Goal: Transaction & Acquisition: Purchase product/service

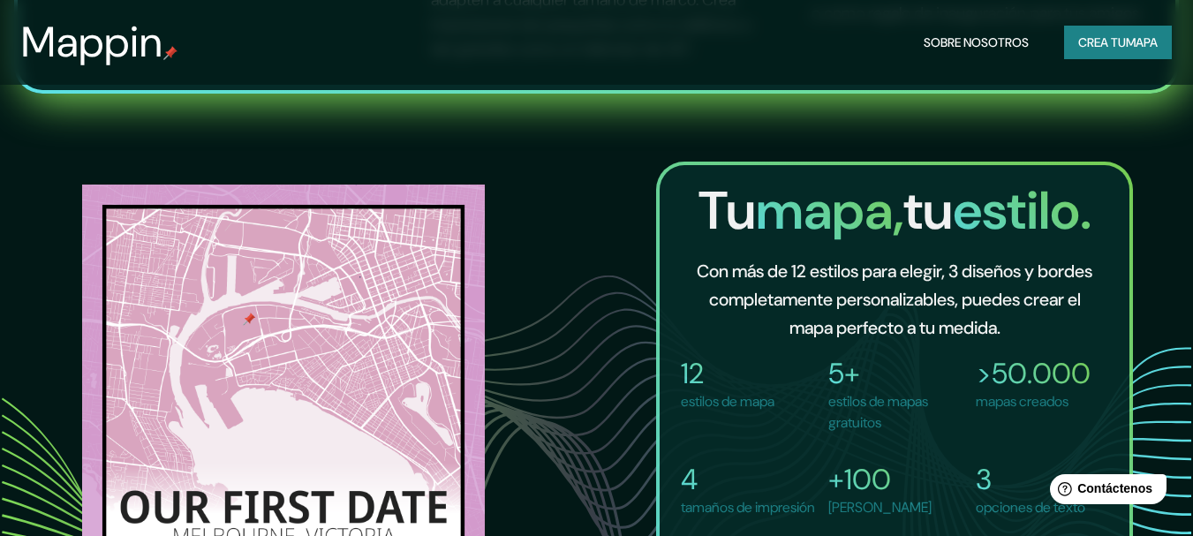
scroll to position [974, 0]
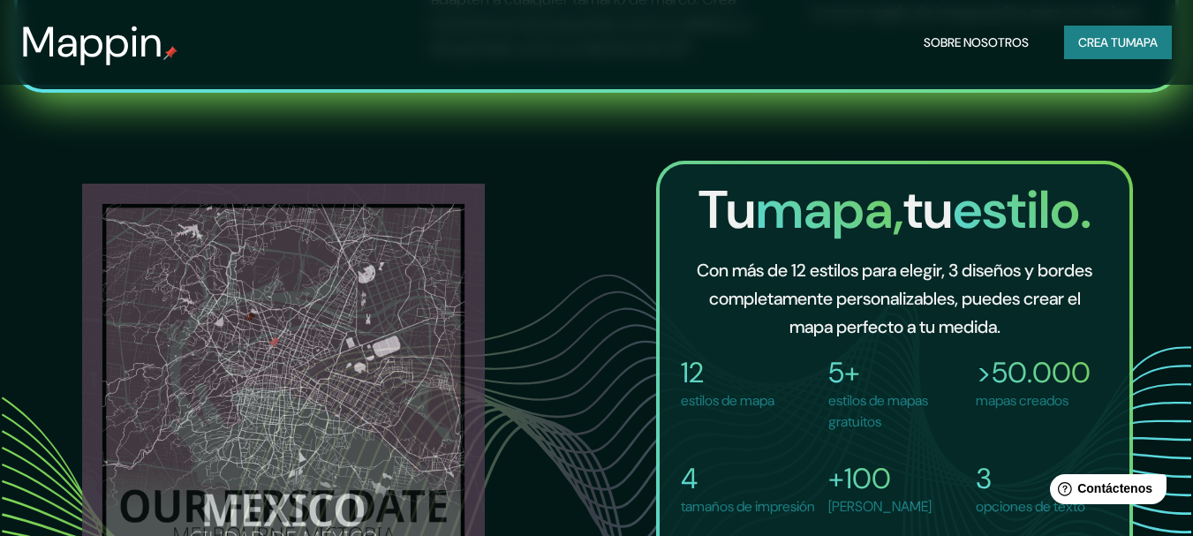
click at [1126, 473] on html "Help Contáctenos" at bounding box center [1105, 485] width 138 height 37
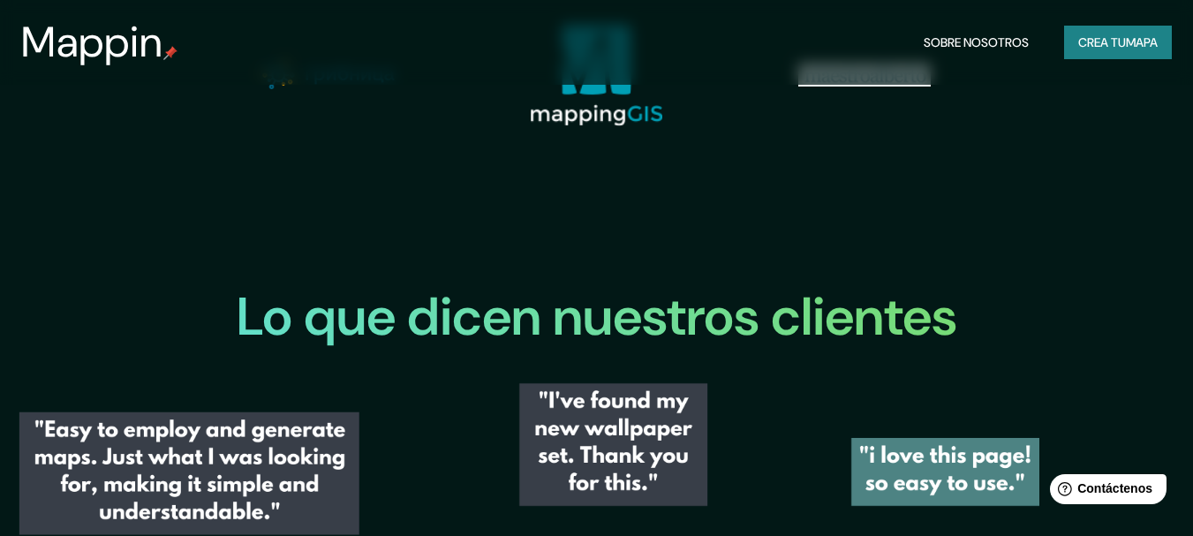
scroll to position [1707, 0]
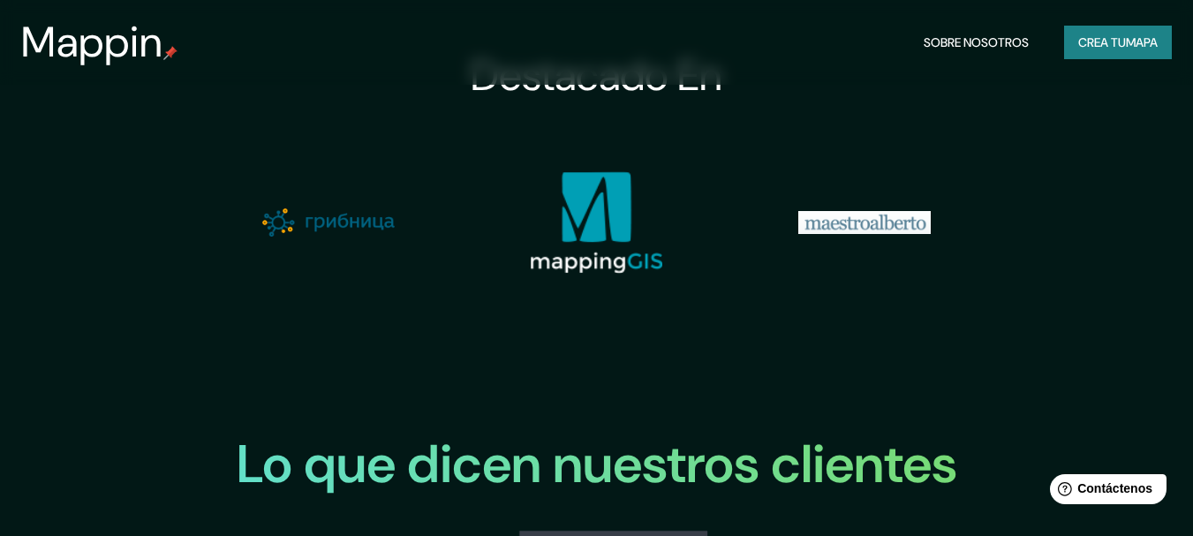
click at [1117, 57] on button "Crea tu mapa" at bounding box center [1118, 43] width 108 height 34
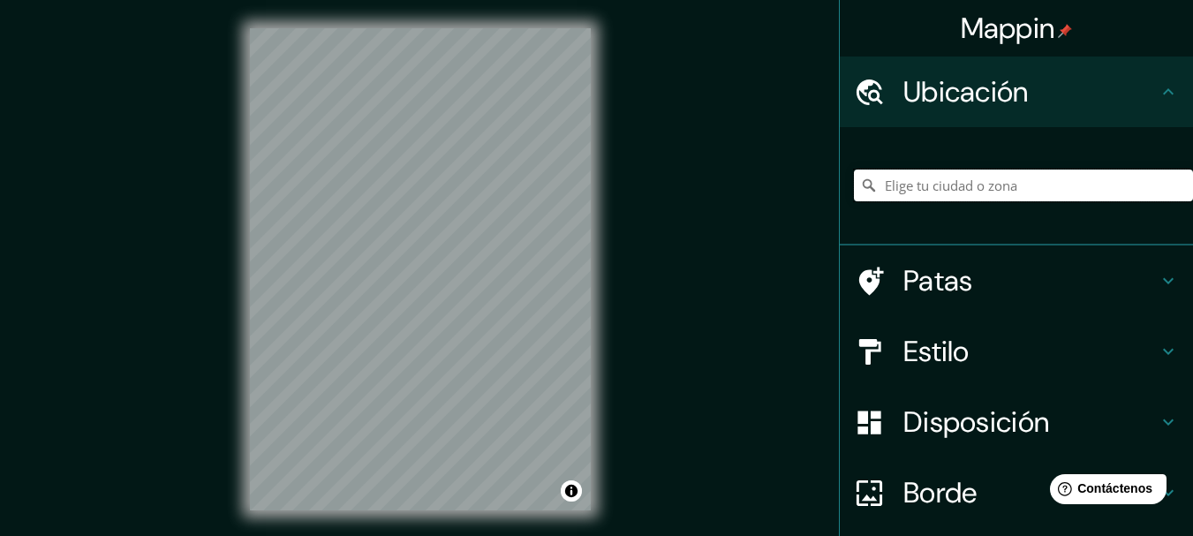
click at [1054, 187] on input "Elige tu ciudad o zona" at bounding box center [1023, 186] width 339 height 32
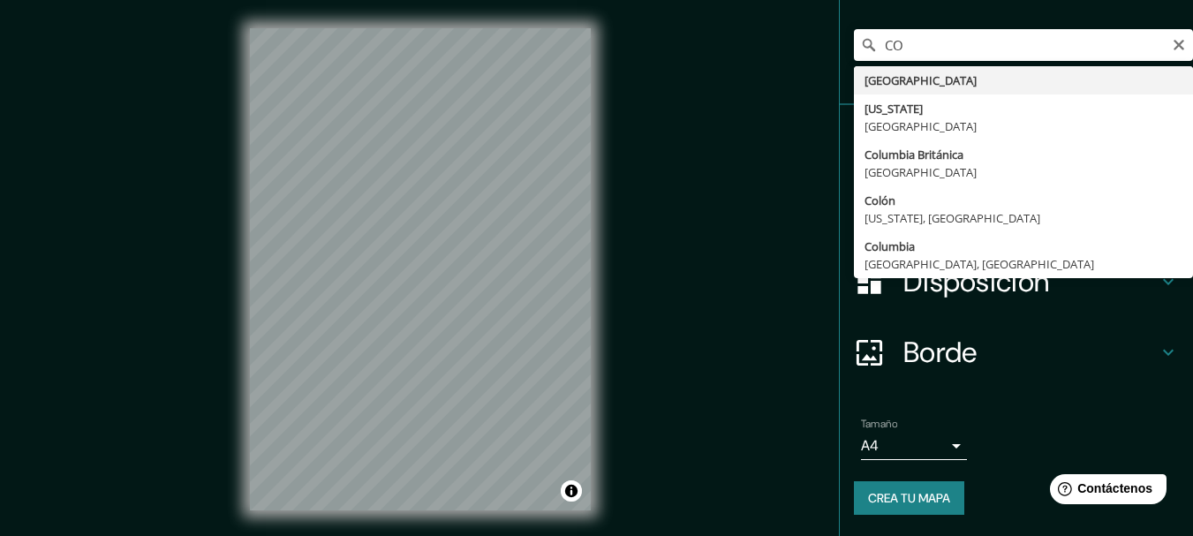
type input "[GEOGRAPHIC_DATA]"
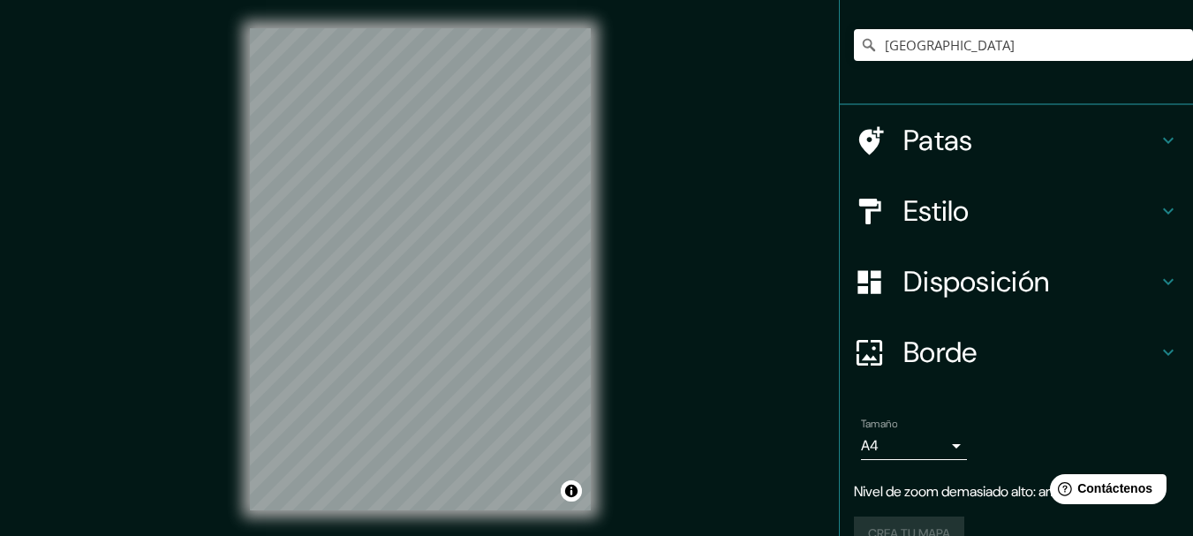
click at [1162, 219] on icon at bounding box center [1168, 211] width 21 height 21
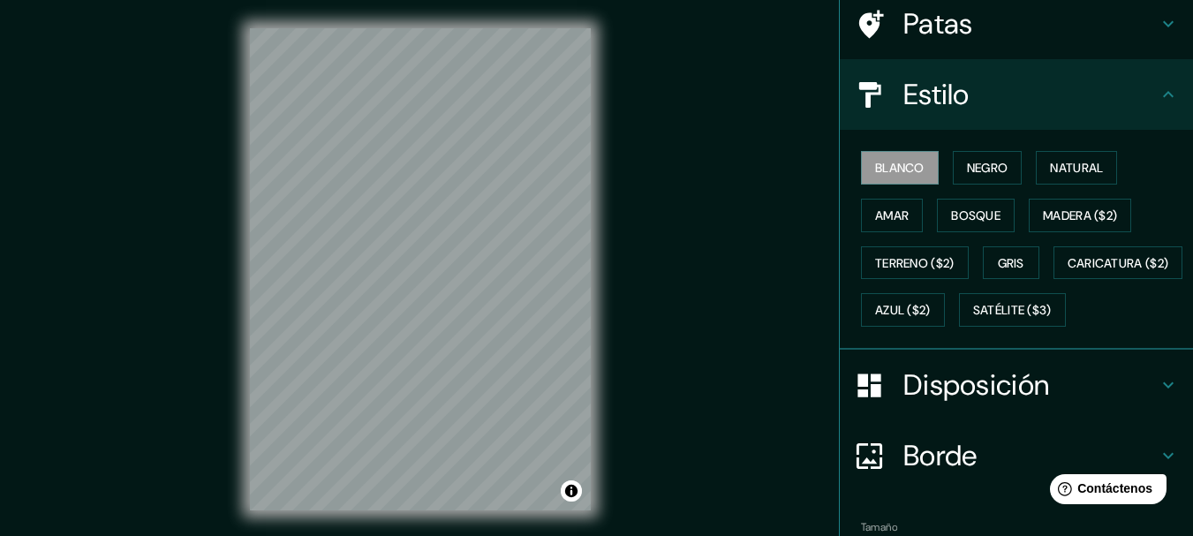
click at [976, 165] on font "Negro" at bounding box center [988, 168] width 42 height 16
click at [1071, 178] on font "Natural" at bounding box center [1076, 167] width 53 height 23
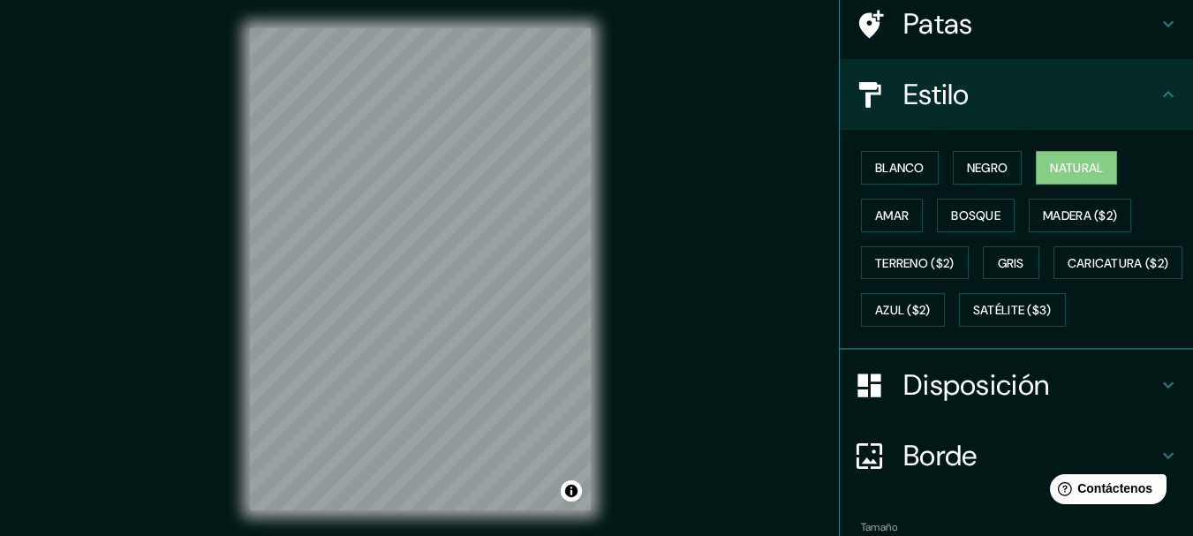
click at [889, 227] on button "Amar" at bounding box center [892, 216] width 62 height 34
click at [969, 227] on button "Bosque" at bounding box center [976, 216] width 78 height 34
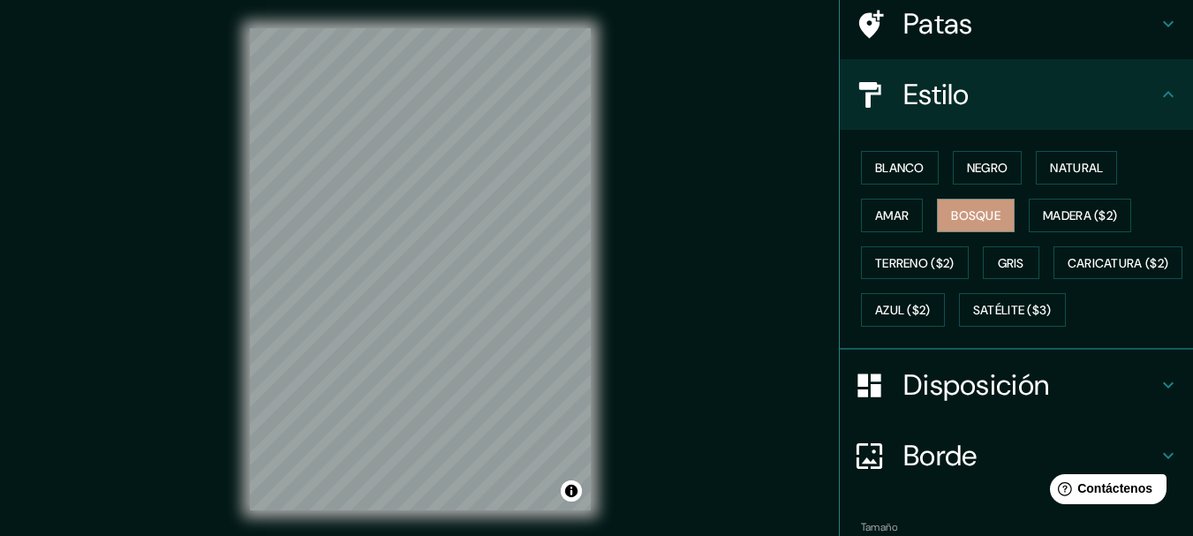
click at [1071, 229] on button "Madera ($2)" at bounding box center [1080, 216] width 102 height 34
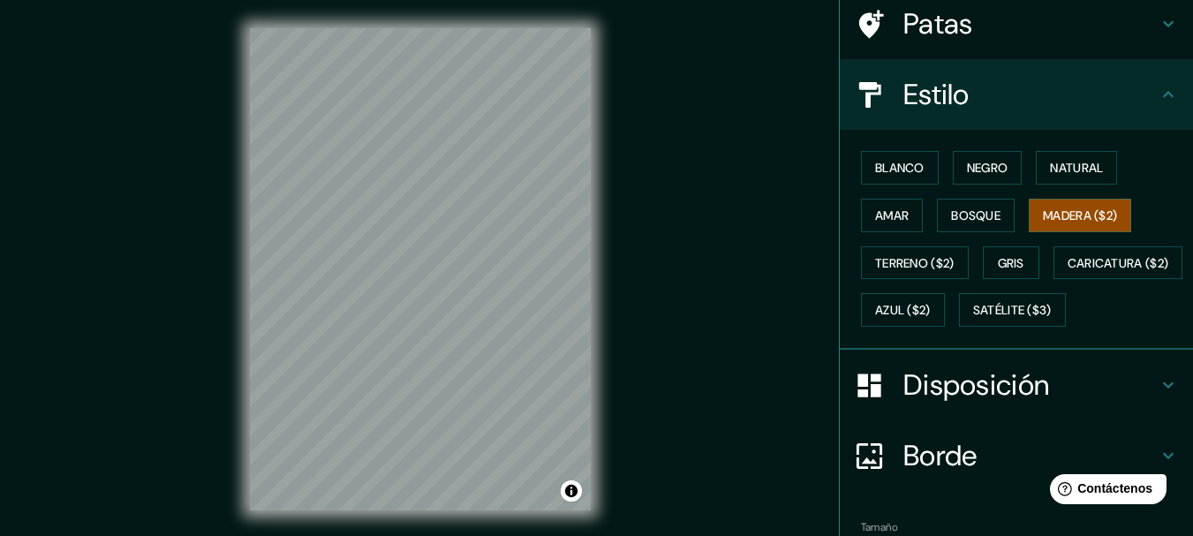
click at [920, 275] on button "Terreno ($2)" at bounding box center [915, 263] width 108 height 34
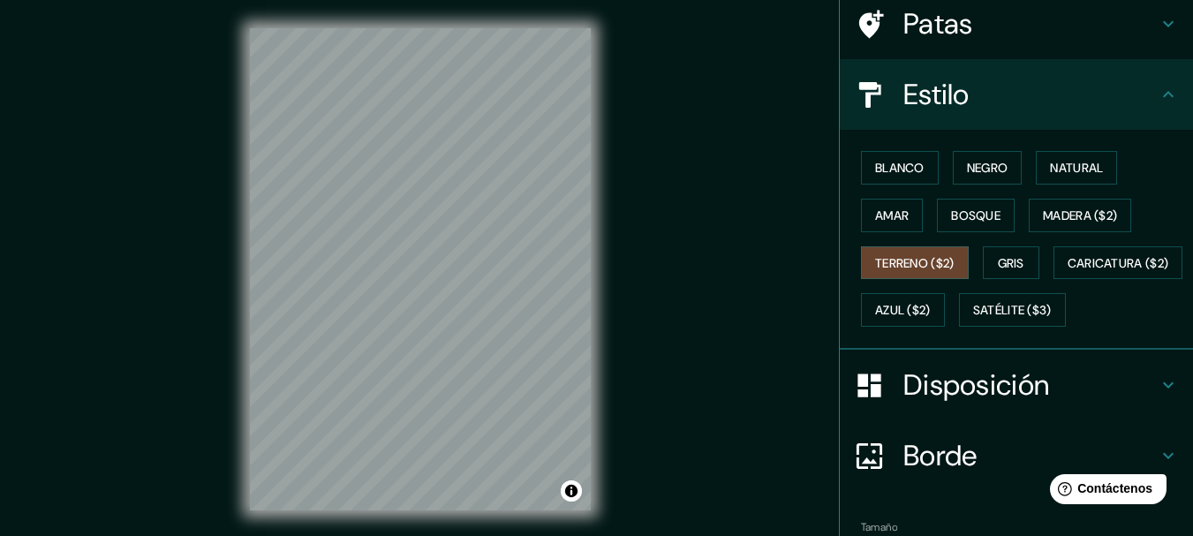
click at [1001, 273] on font "Gris" at bounding box center [1011, 263] width 27 height 23
click at [903, 174] on font "Blanco" at bounding box center [899, 168] width 49 height 16
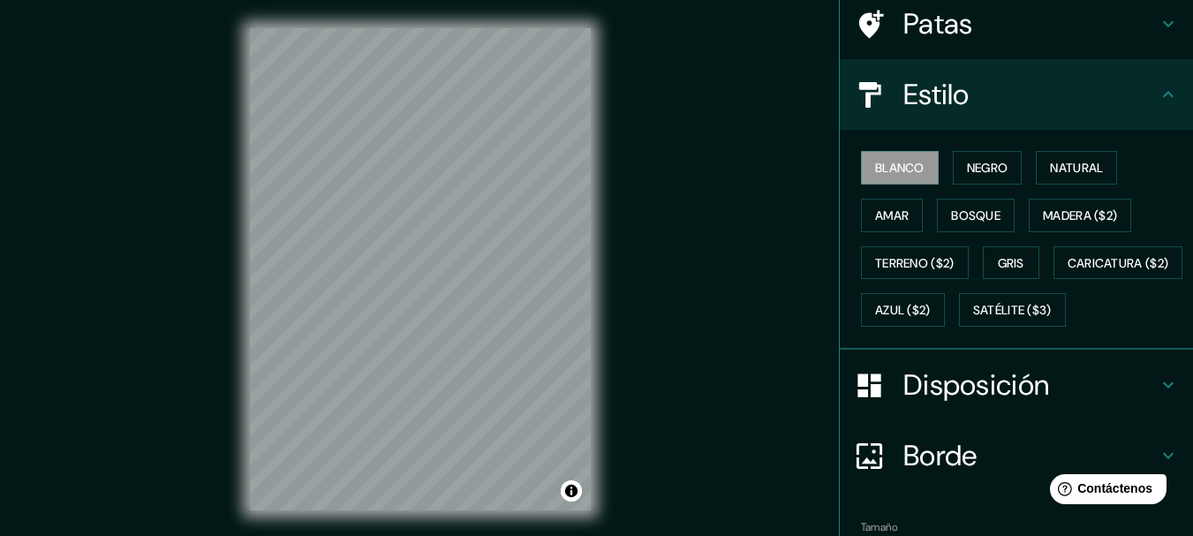
click at [970, 170] on font "Negro" at bounding box center [988, 168] width 42 height 16
click at [1064, 173] on font "Natural" at bounding box center [1076, 168] width 53 height 16
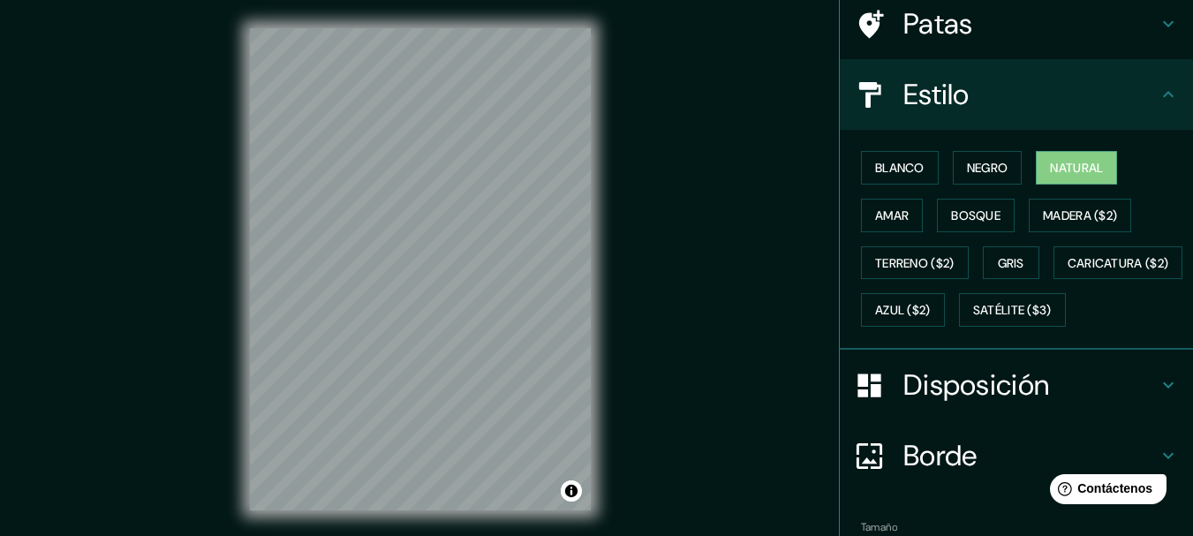
click at [961, 474] on font "Borde" at bounding box center [941, 455] width 74 height 37
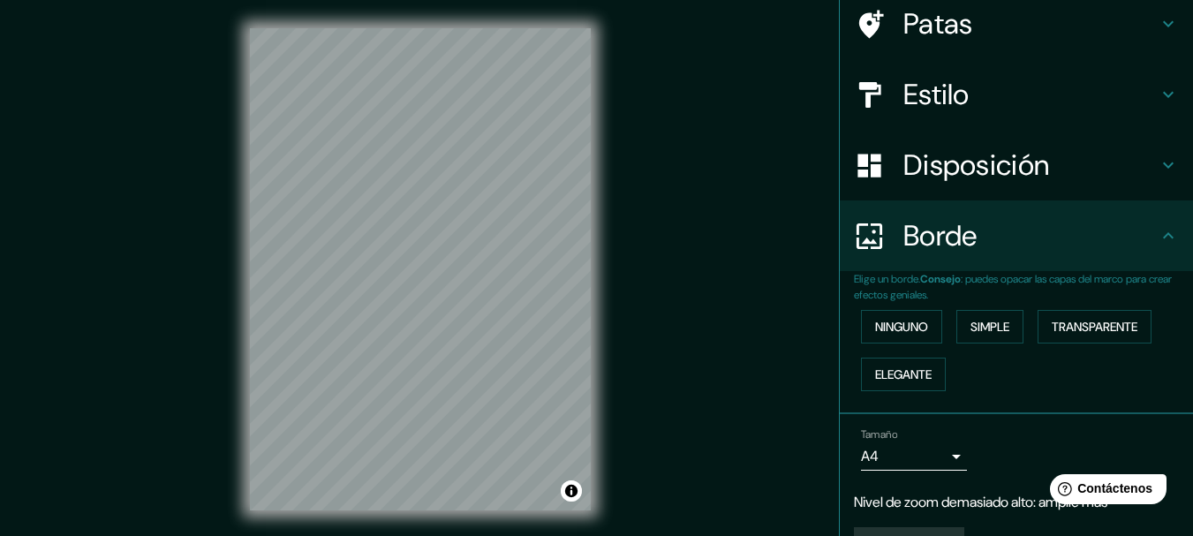
click at [980, 329] on font "Simple" at bounding box center [990, 327] width 39 height 16
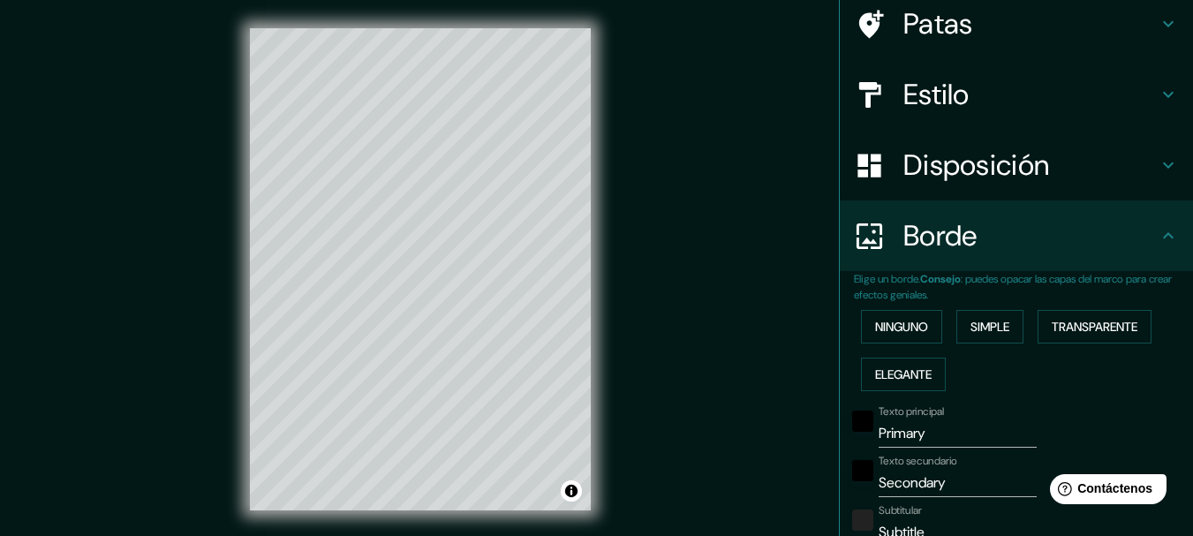
click at [1102, 337] on font "Transparente" at bounding box center [1095, 326] width 86 height 23
click at [905, 382] on font "Elegante" at bounding box center [903, 375] width 57 height 16
click at [1034, 178] on font "Disposición" at bounding box center [977, 165] width 146 height 37
type input "154"
type input "31"
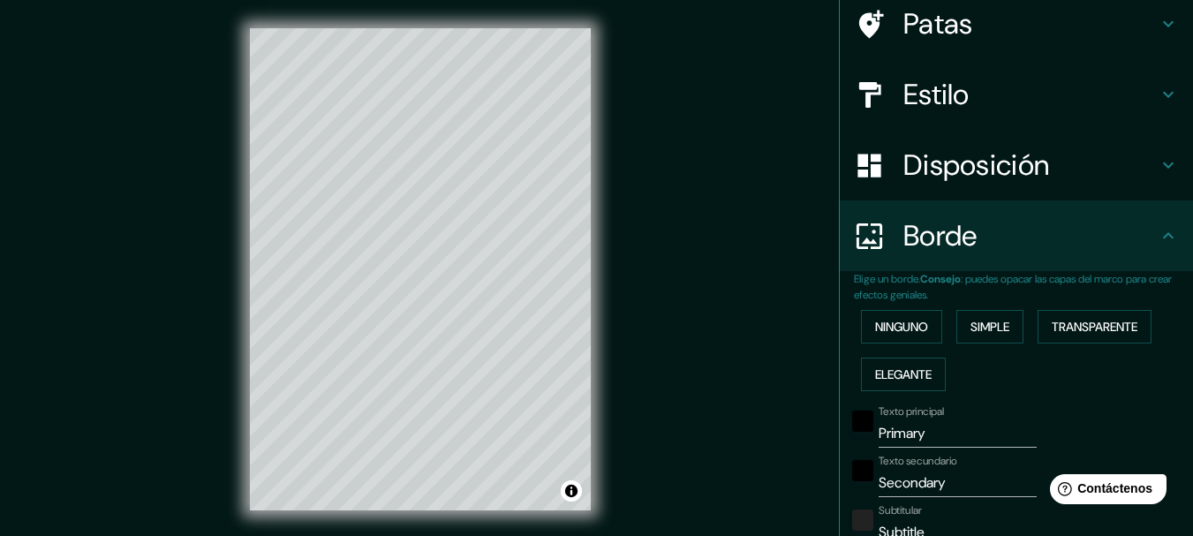
type input "31"
type input "15"
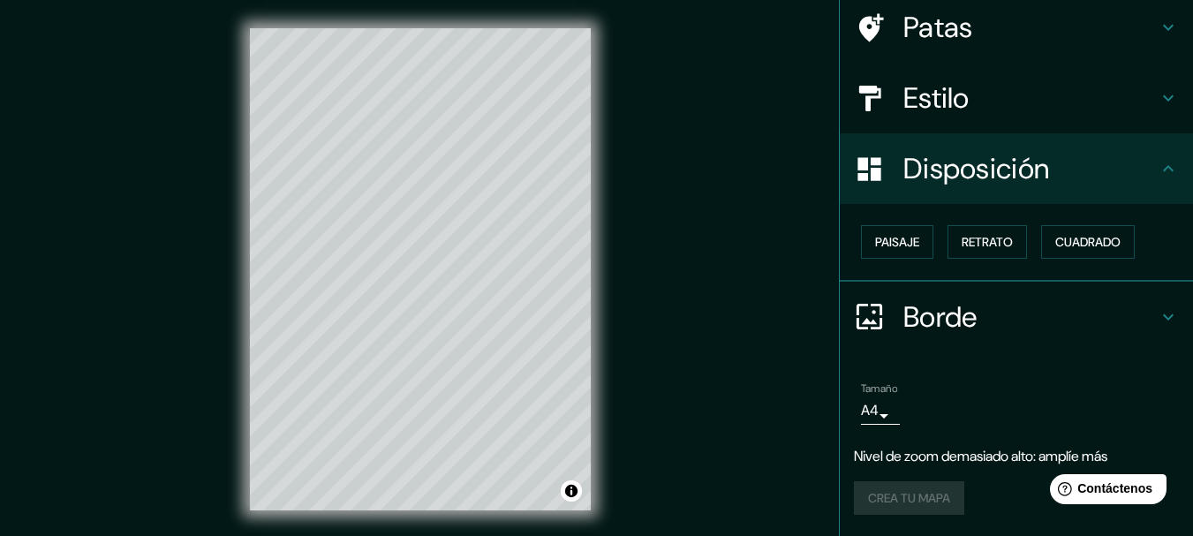
scroll to position [136, 0]
click at [998, 49] on div "Patas" at bounding box center [1016, 28] width 353 height 71
type input "154"
type input "31"
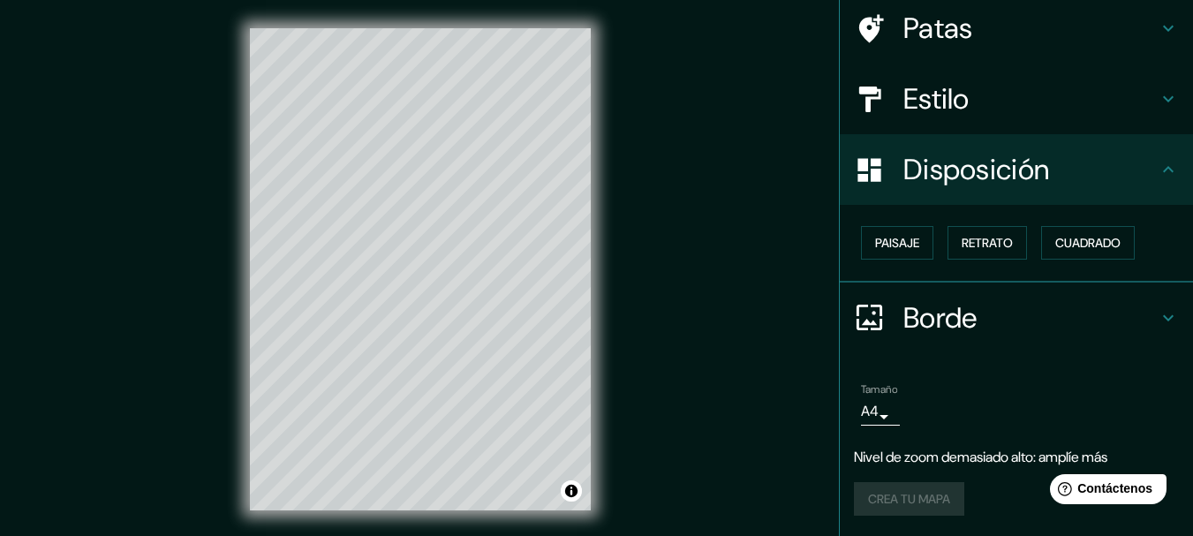
type input "15"
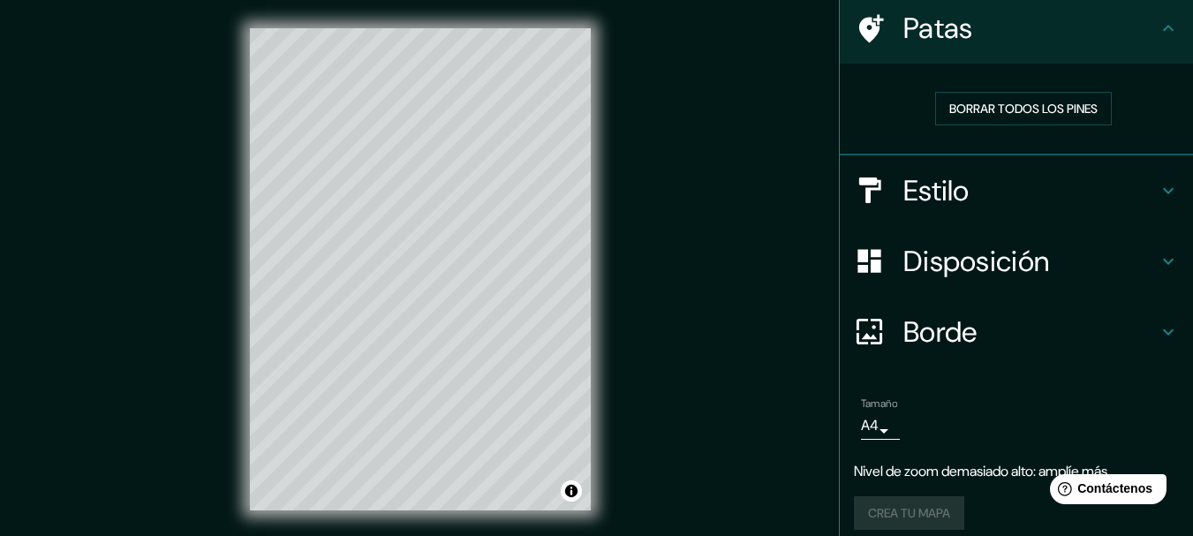
click at [897, 101] on div "Borrar todos los pines" at bounding box center [1023, 109] width 311 height 34
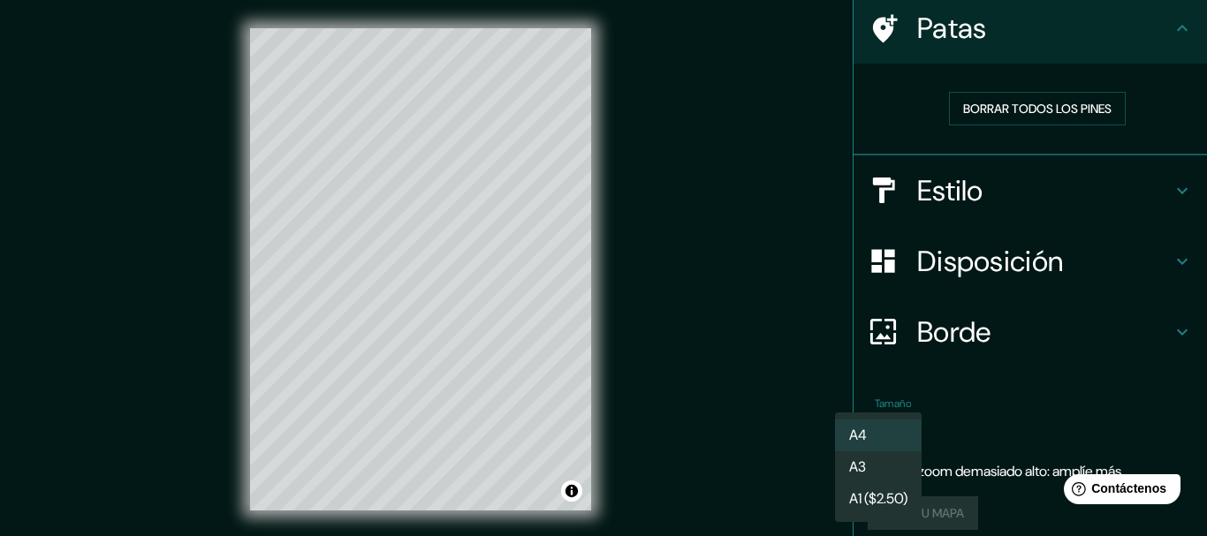
click at [879, 433] on body "Mappin Ubicación [GEOGRAPHIC_DATA] Patas Borrar todos los pines Estilo Disposic…" at bounding box center [603, 268] width 1207 height 536
click at [875, 494] on font "A1 ($2.50)" at bounding box center [878, 501] width 58 height 19
click at [897, 422] on body "Mappin Ubicación [GEOGRAPHIC_DATA] Patas Borrar todos los pines Estilo Disposic…" at bounding box center [603, 268] width 1207 height 536
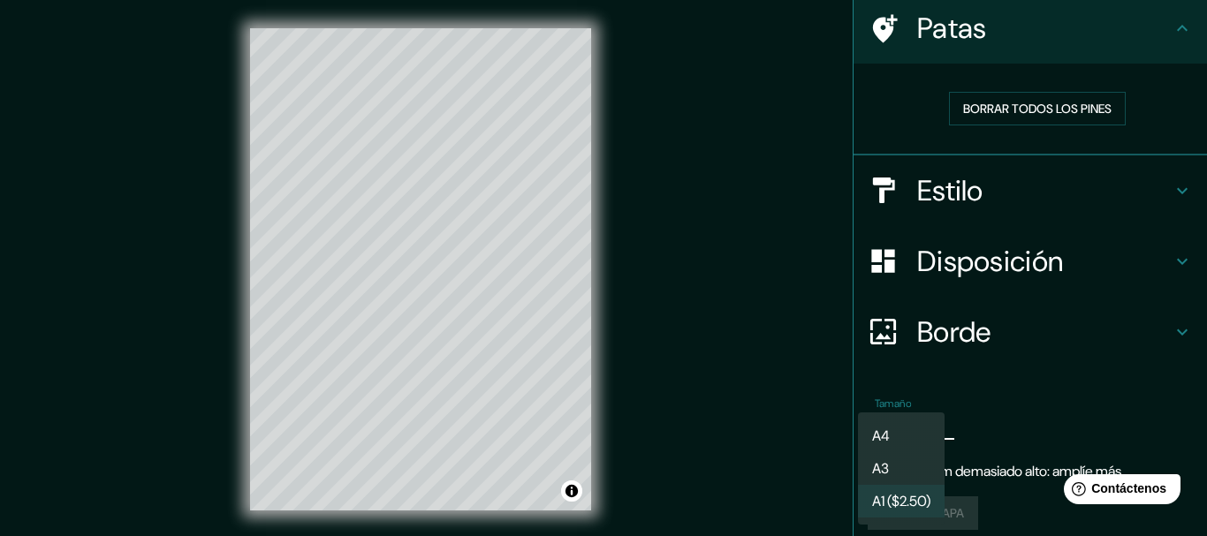
click at [896, 440] on li "A4" at bounding box center [901, 436] width 87 height 33
type input "single"
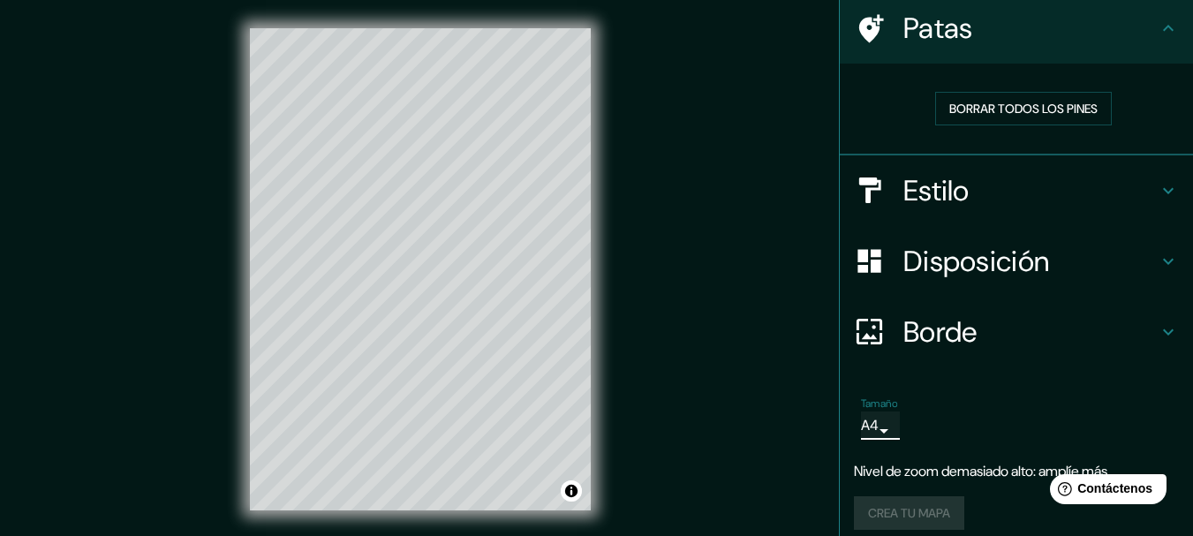
scroll to position [150, 0]
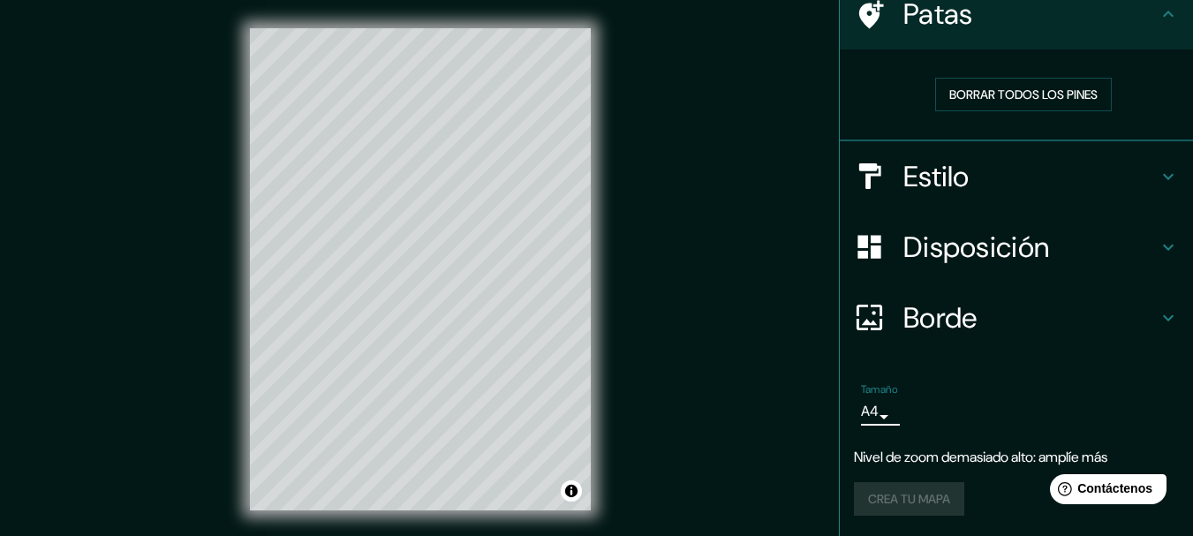
click at [984, 250] on font "Disposición" at bounding box center [977, 247] width 146 height 37
type input "154"
type input "31"
type input "15"
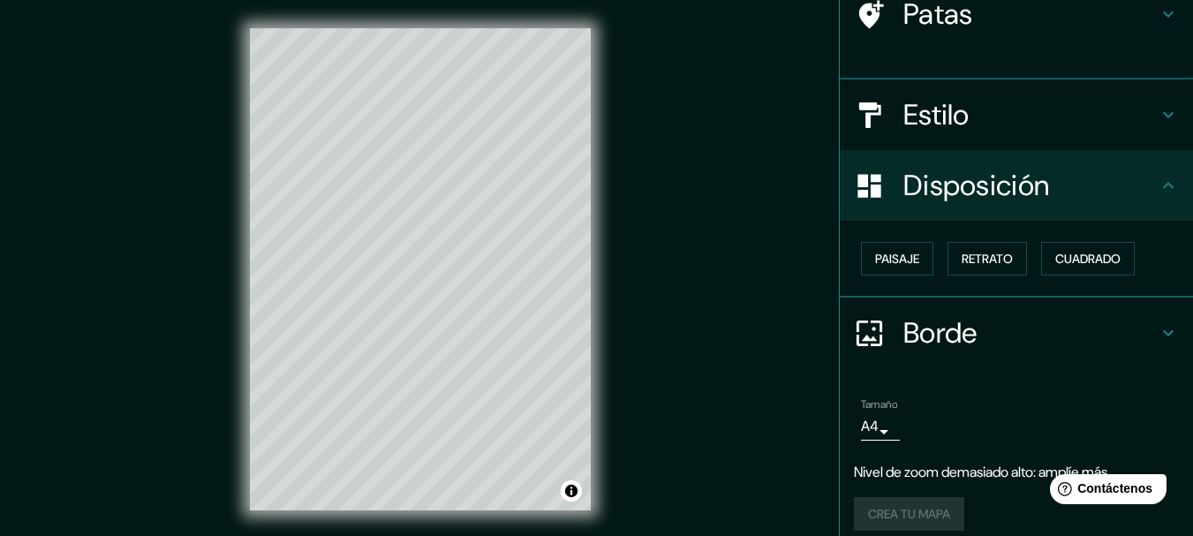
scroll to position [136, 0]
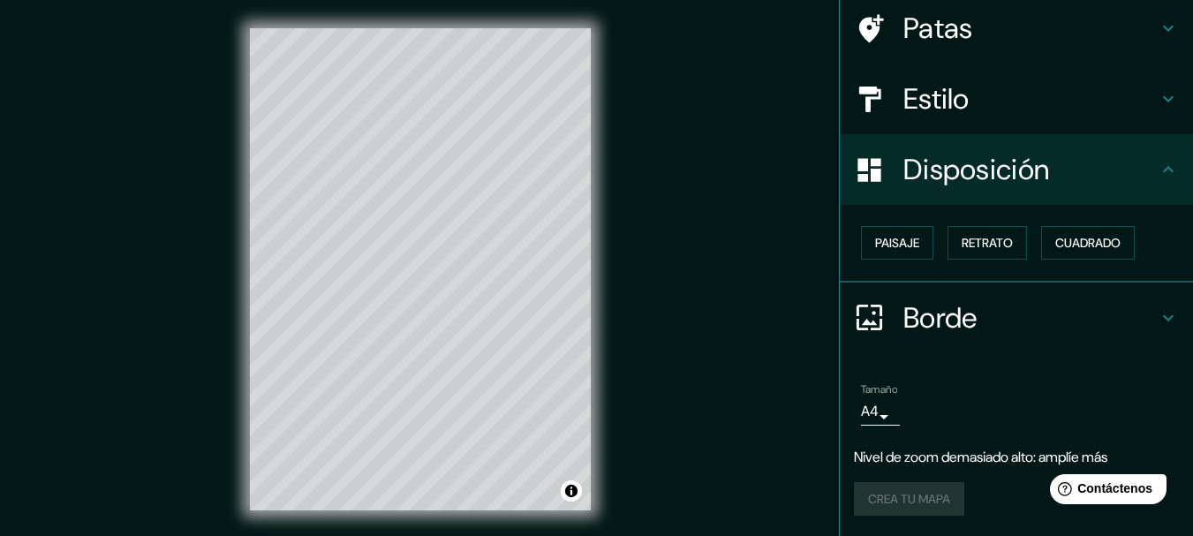
click at [905, 246] on font "Paisaje" at bounding box center [897, 243] width 44 height 16
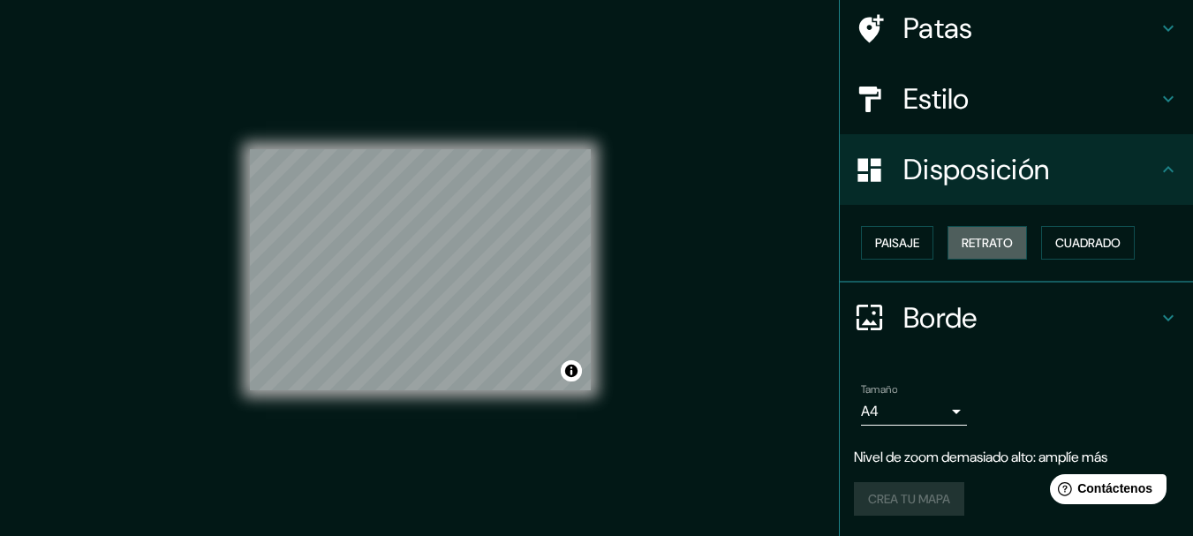
click at [962, 247] on font "Retrato" at bounding box center [987, 243] width 51 height 16
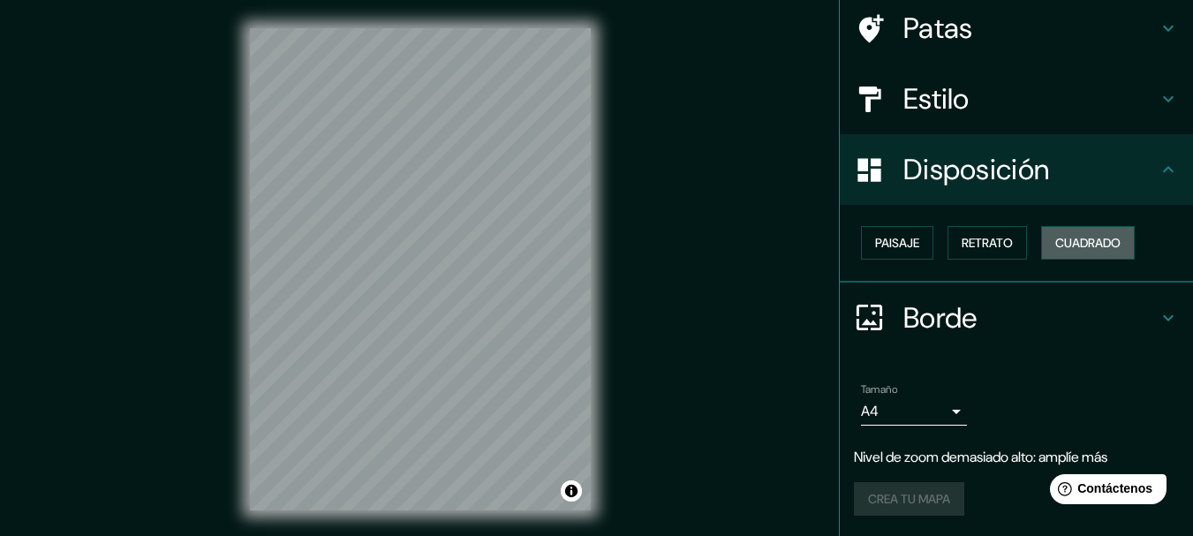
click at [1083, 241] on font "Cuadrado" at bounding box center [1088, 243] width 65 height 16
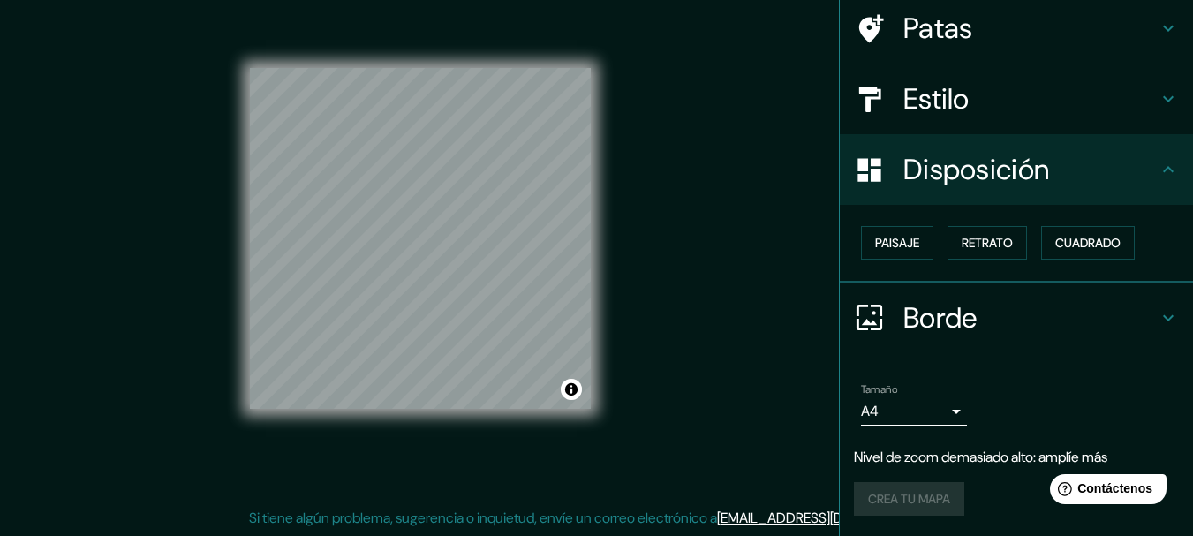
scroll to position [0, 0]
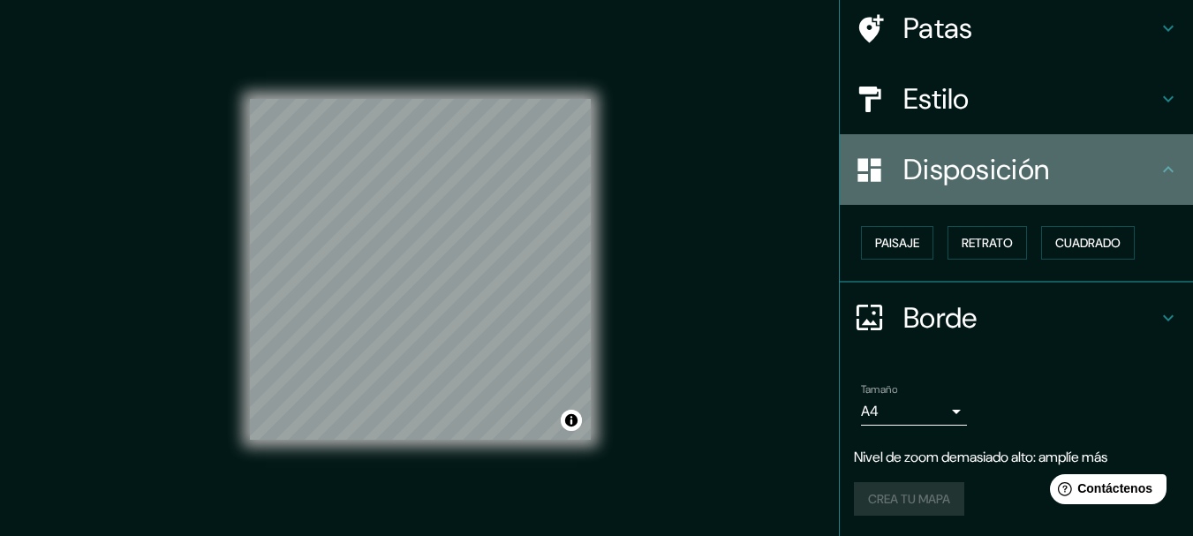
click at [1137, 177] on h4 "Disposición" at bounding box center [1031, 169] width 254 height 35
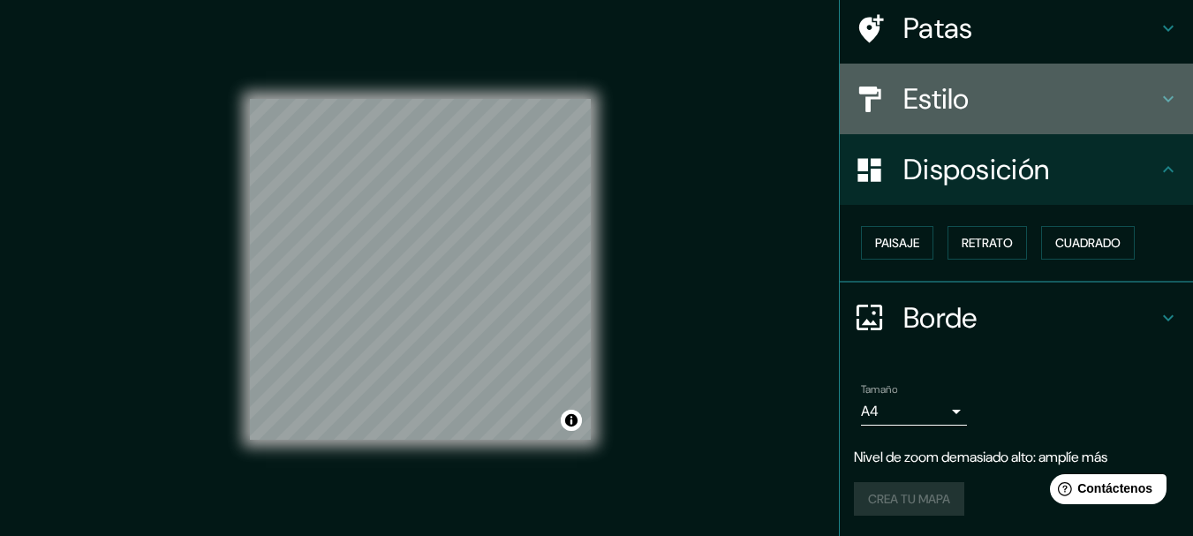
click at [921, 94] on font "Estilo" at bounding box center [937, 98] width 66 height 37
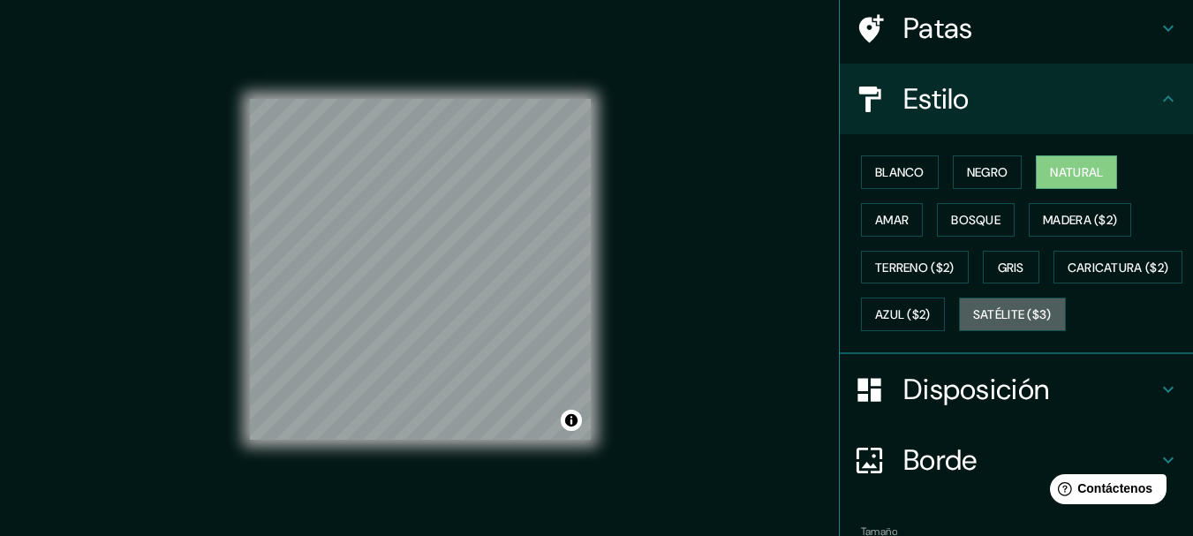
click at [973, 323] on font "Satélite ($3)" at bounding box center [1012, 315] width 79 height 16
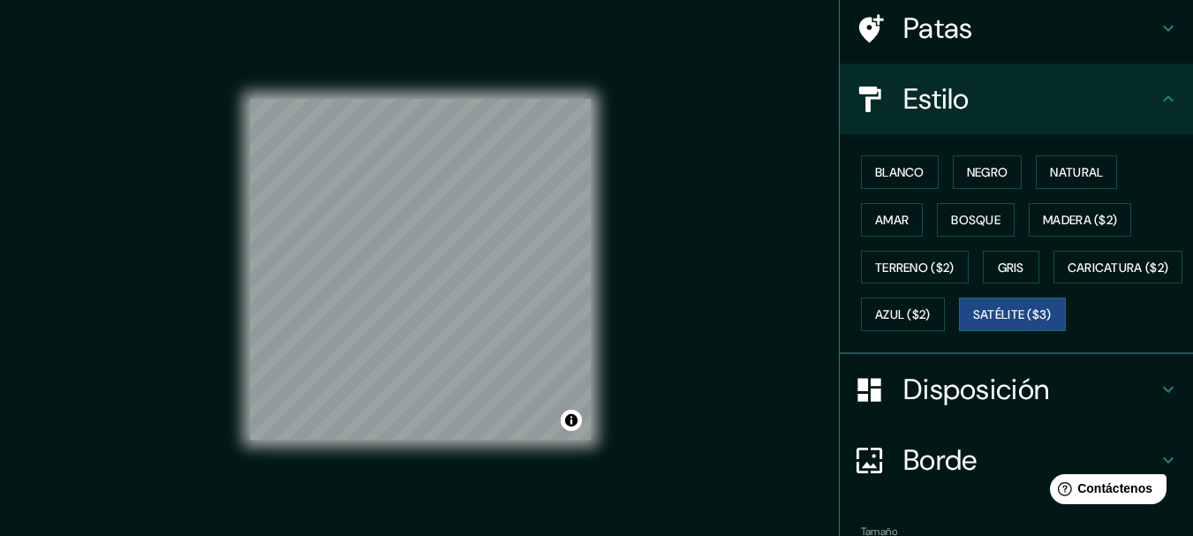
click at [888, 231] on font "Amar" at bounding box center [892, 219] width 34 height 23
click at [969, 230] on font "Bosque" at bounding box center [975, 219] width 49 height 23
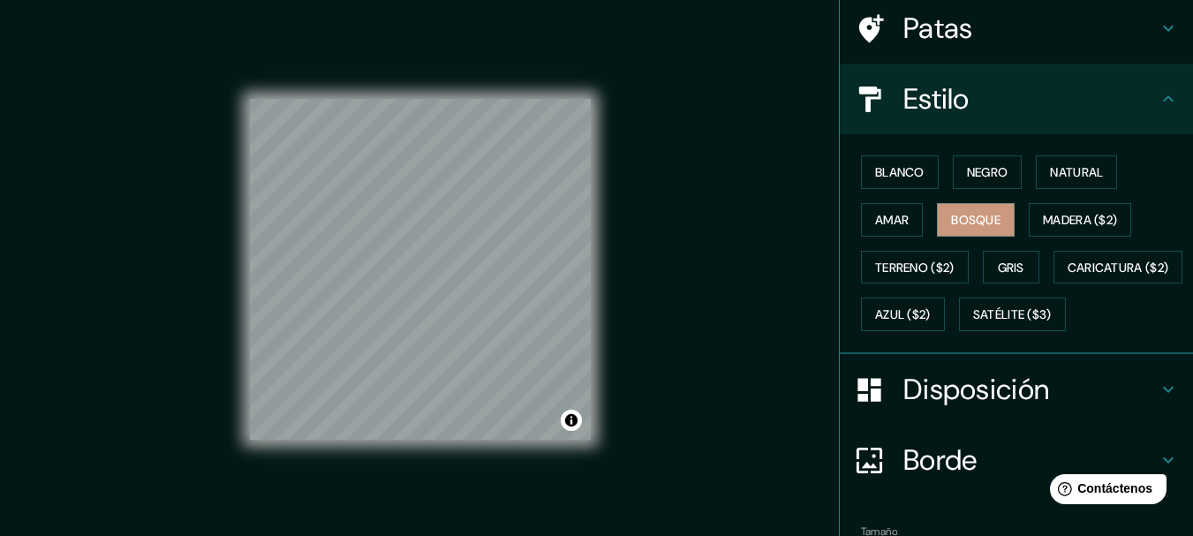
click at [1063, 235] on button "Madera ($2)" at bounding box center [1080, 220] width 102 height 34
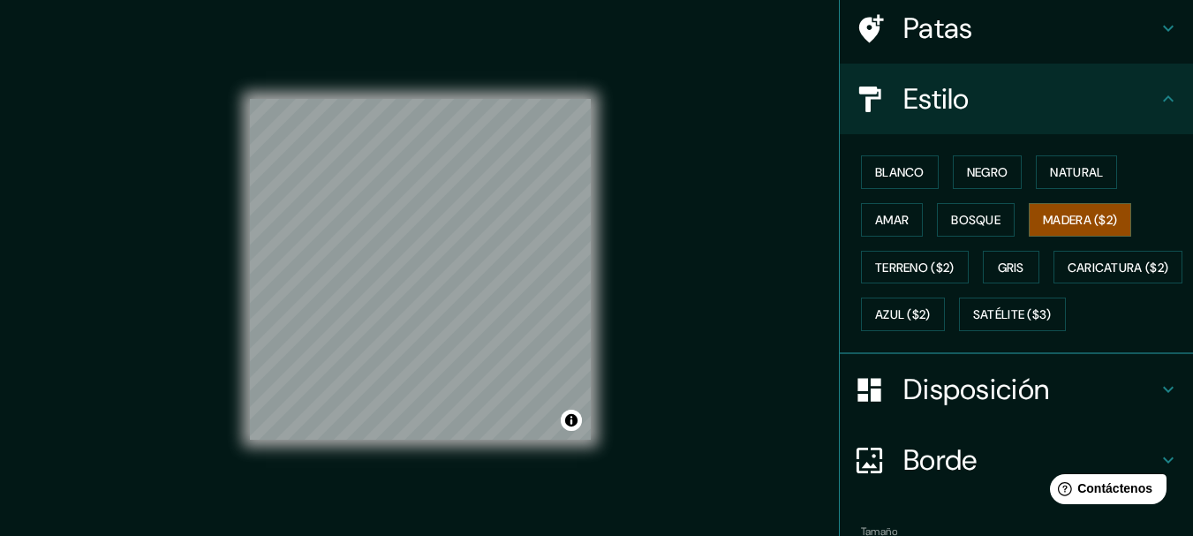
click at [901, 277] on font "Terreno ($2)" at bounding box center [915, 267] width 80 height 23
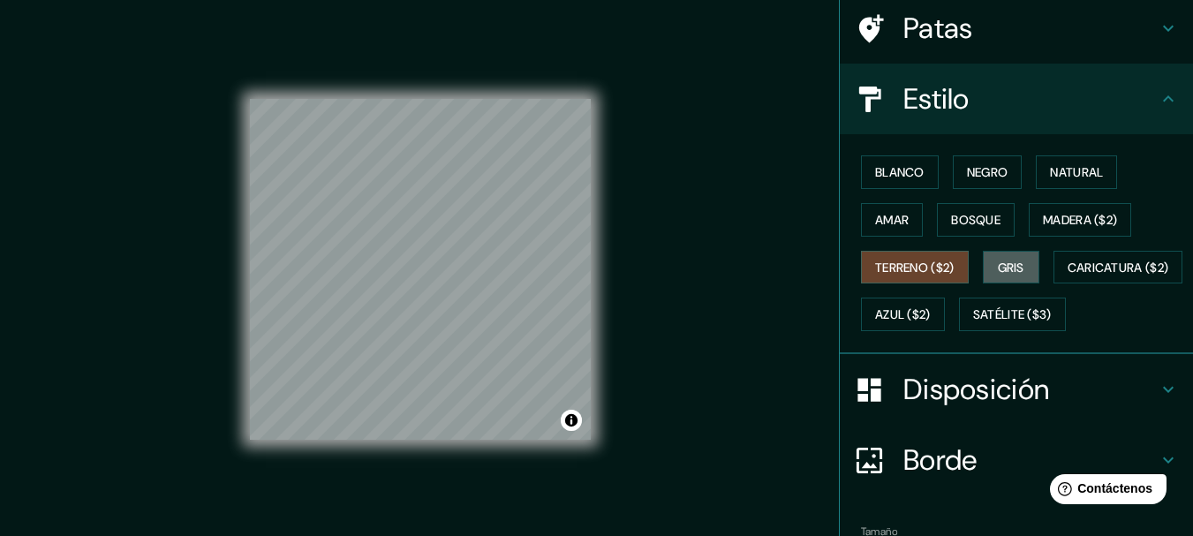
click at [1011, 269] on font "Gris" at bounding box center [1011, 268] width 27 height 16
click at [1054, 284] on button "Caricatura ($2)" at bounding box center [1119, 268] width 130 height 34
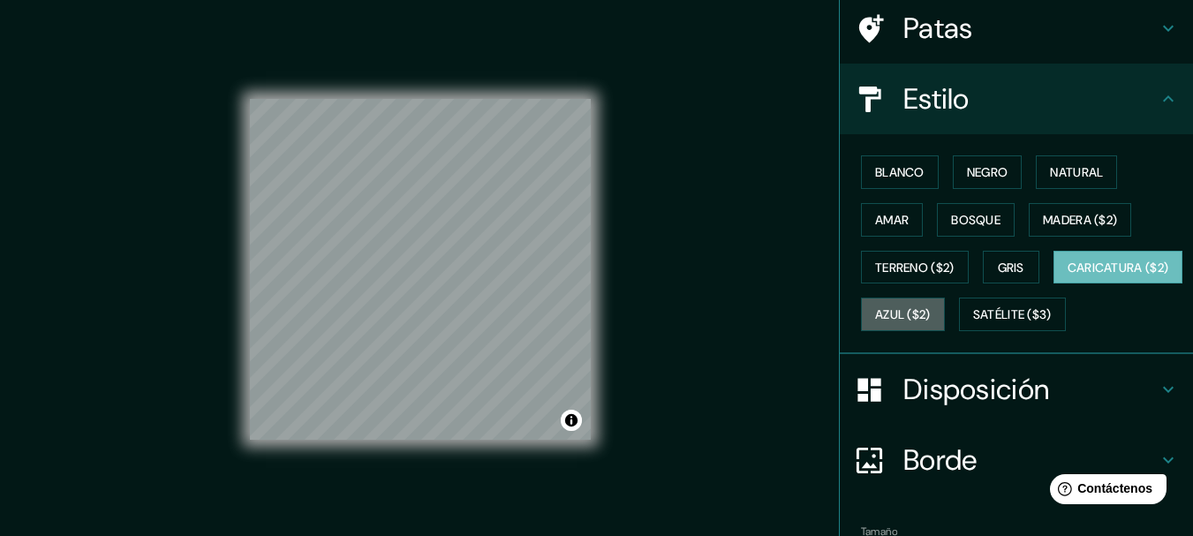
click at [945, 328] on button "Azul ($2)" at bounding box center [903, 315] width 84 height 34
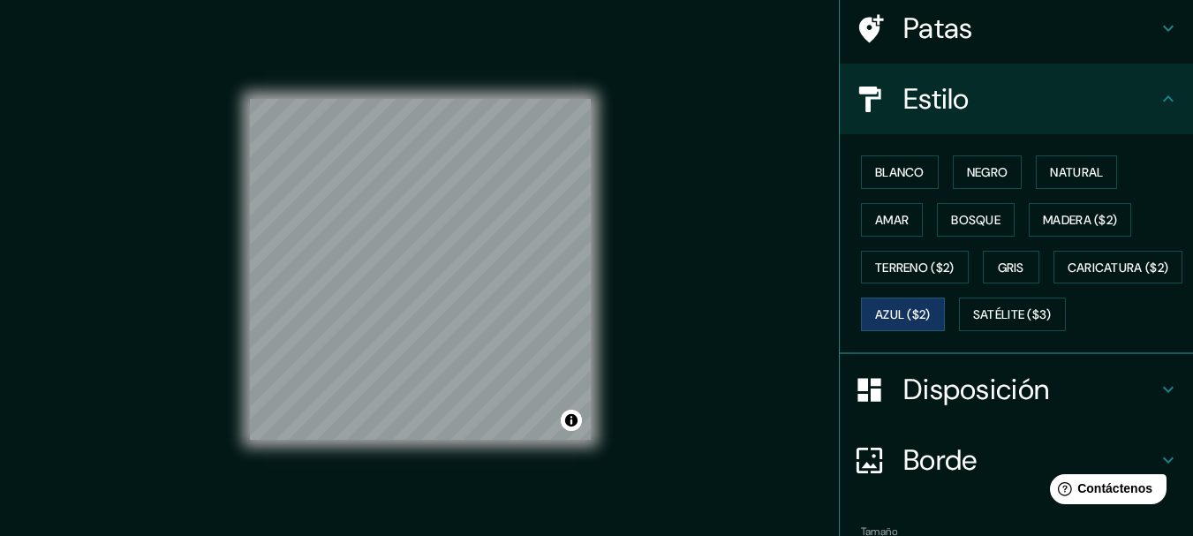
click at [1068, 276] on font "Caricatura ($2)" at bounding box center [1119, 268] width 102 height 16
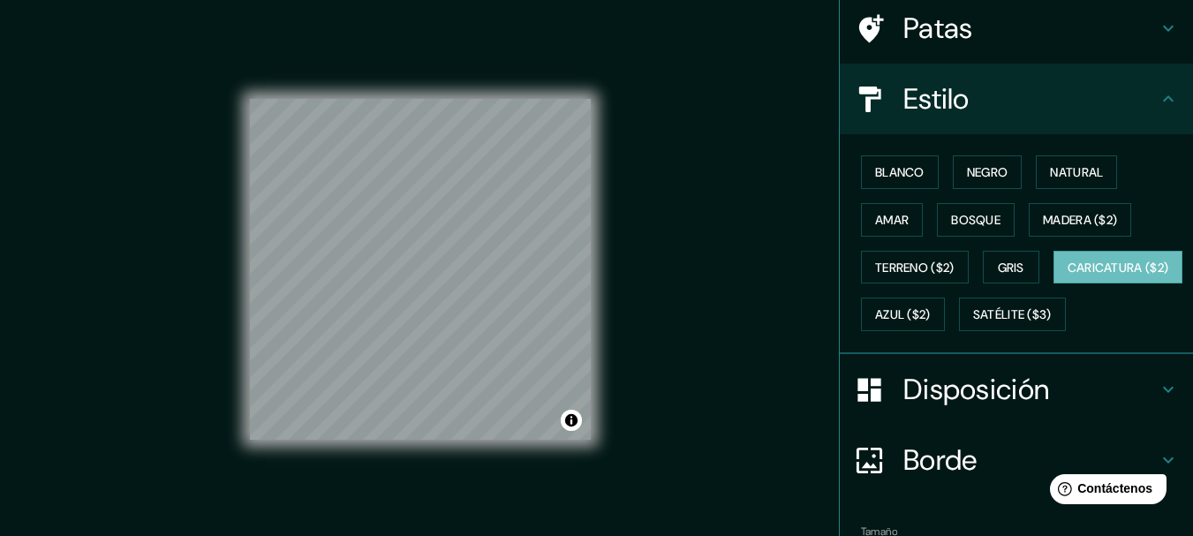
click at [1082, 178] on font "Natural" at bounding box center [1076, 172] width 53 height 16
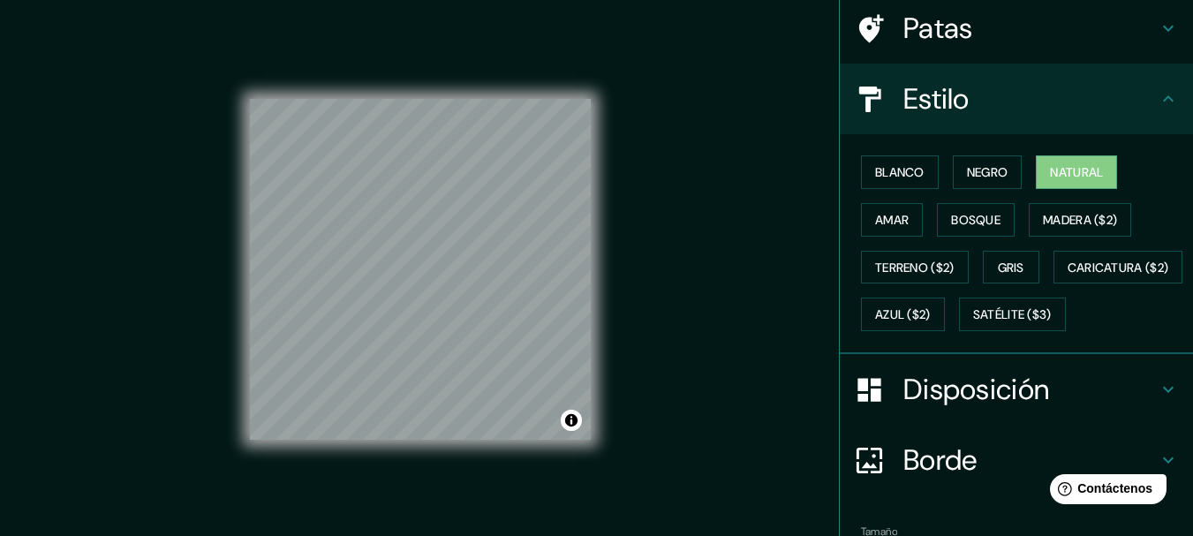
click at [1030, 408] on font "Disposición" at bounding box center [977, 389] width 146 height 37
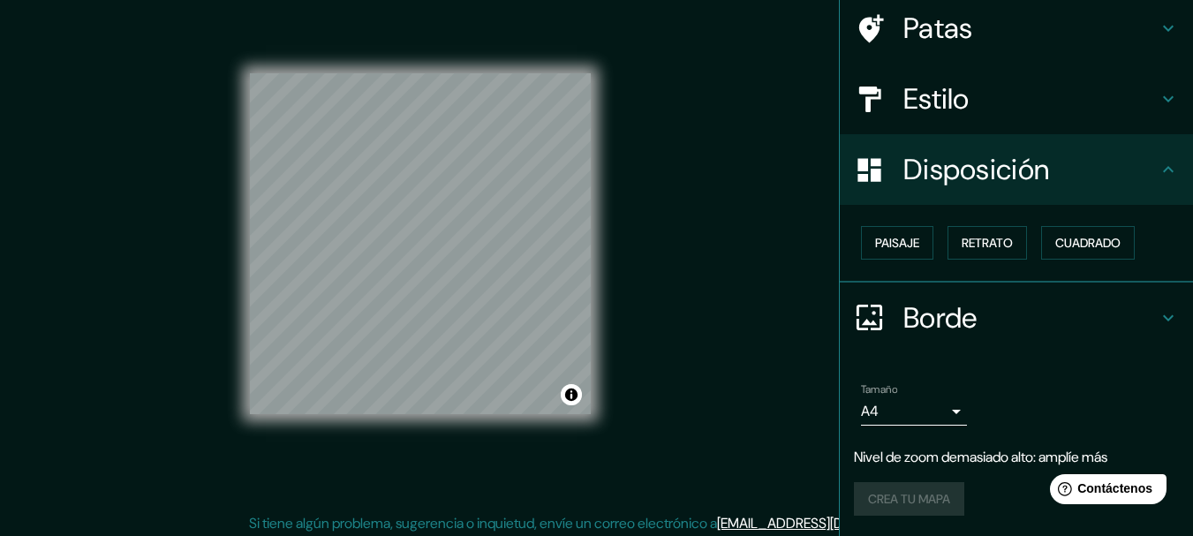
scroll to position [31, 0]
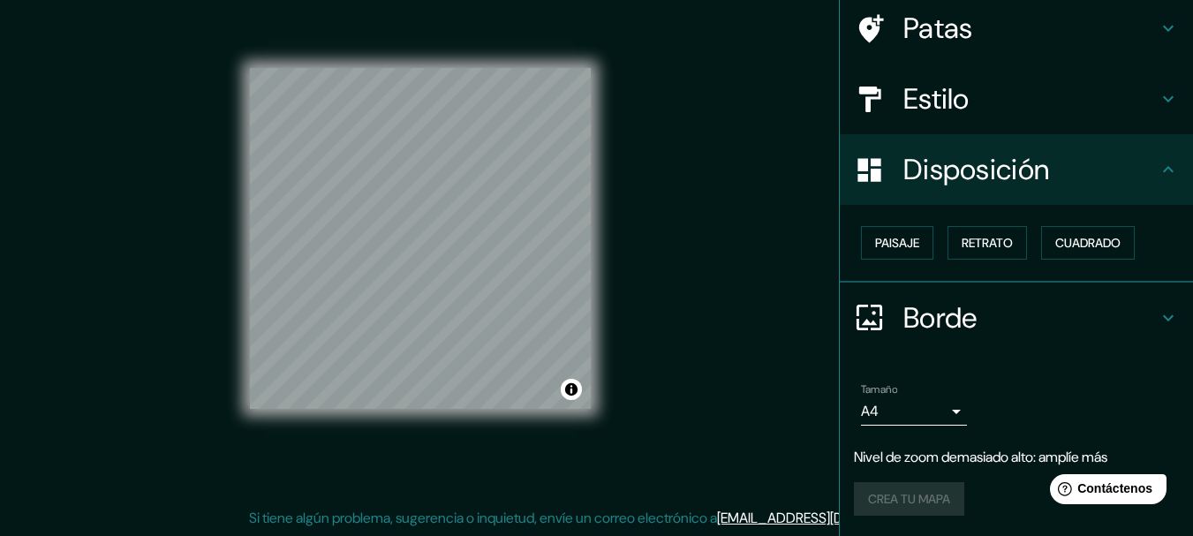
click at [942, 423] on body "Mappin Ubicación Colombia Patas Estilo Disposición Paisaje Retrato Cuadrado Bor…" at bounding box center [596, 237] width 1193 height 536
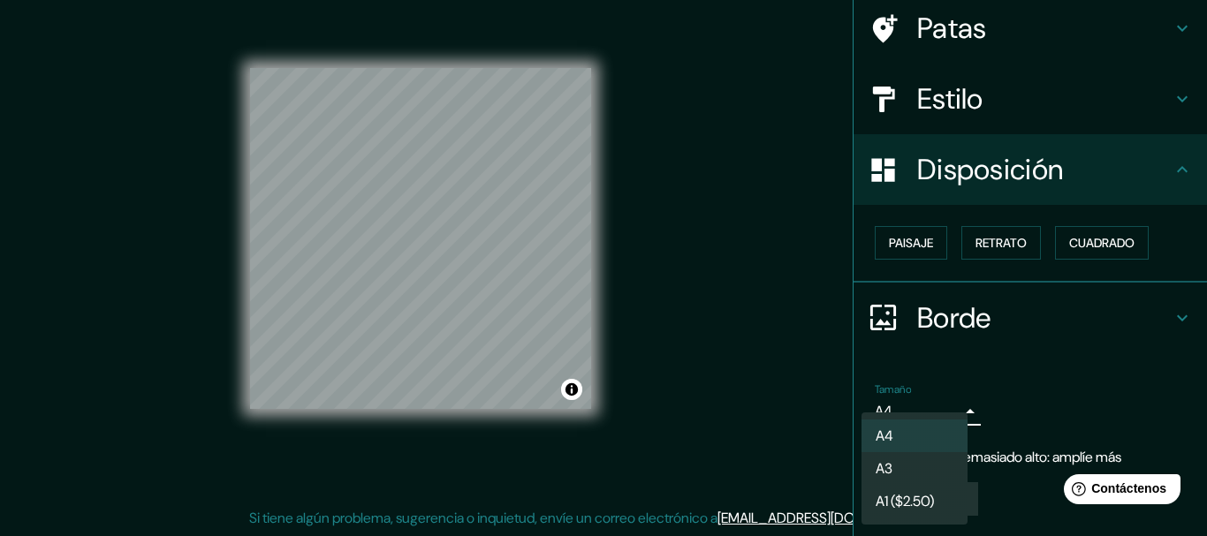
click at [925, 442] on li "A4" at bounding box center [914, 436] width 106 height 33
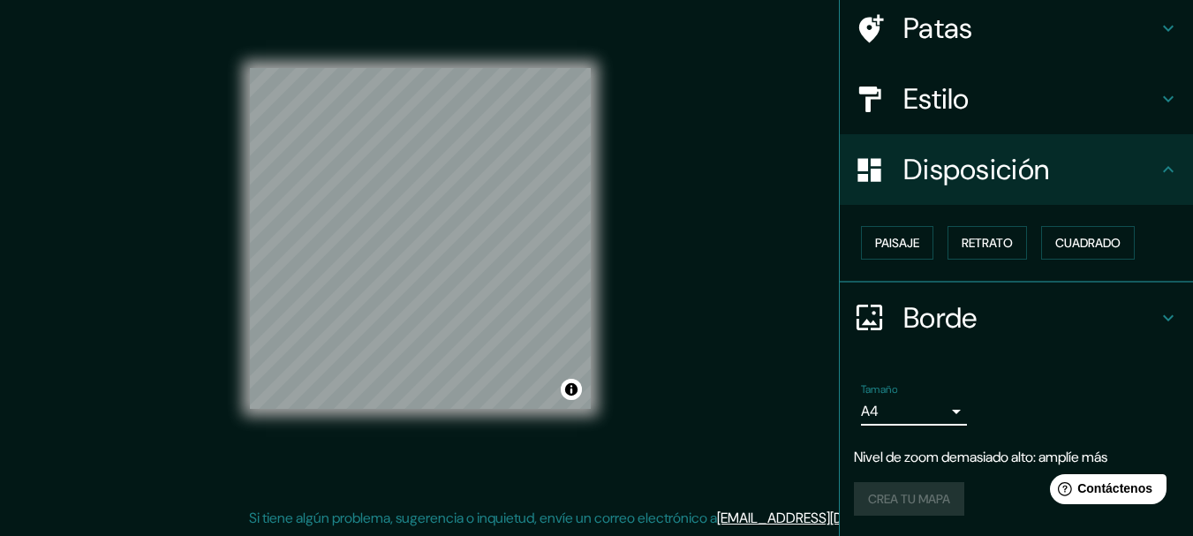
click at [1070, 335] on h4 "Borde" at bounding box center [1031, 317] width 254 height 35
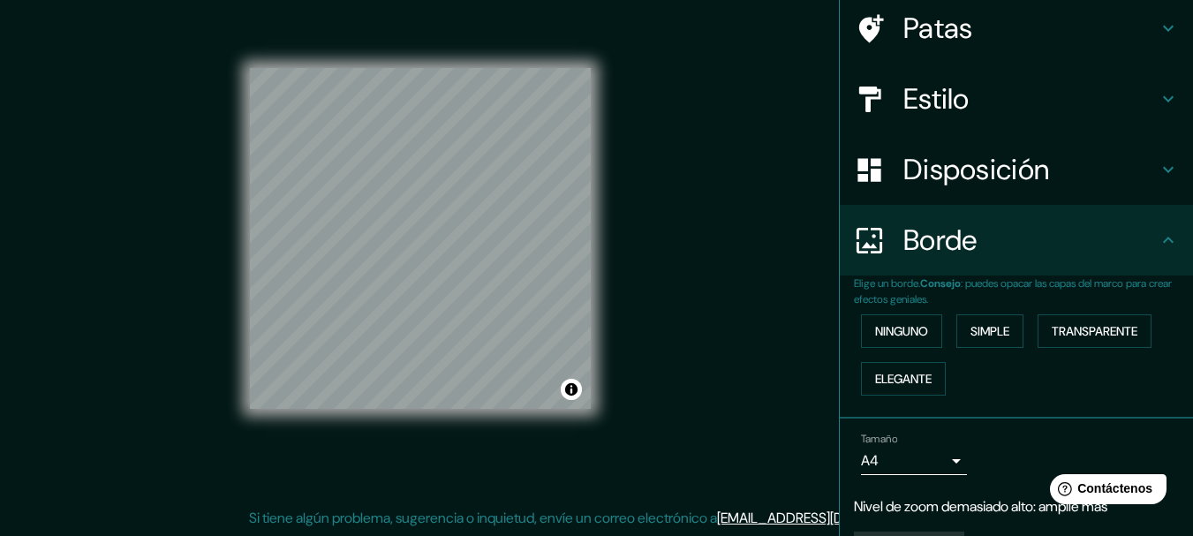
click at [912, 388] on font "Elegante" at bounding box center [903, 378] width 57 height 23
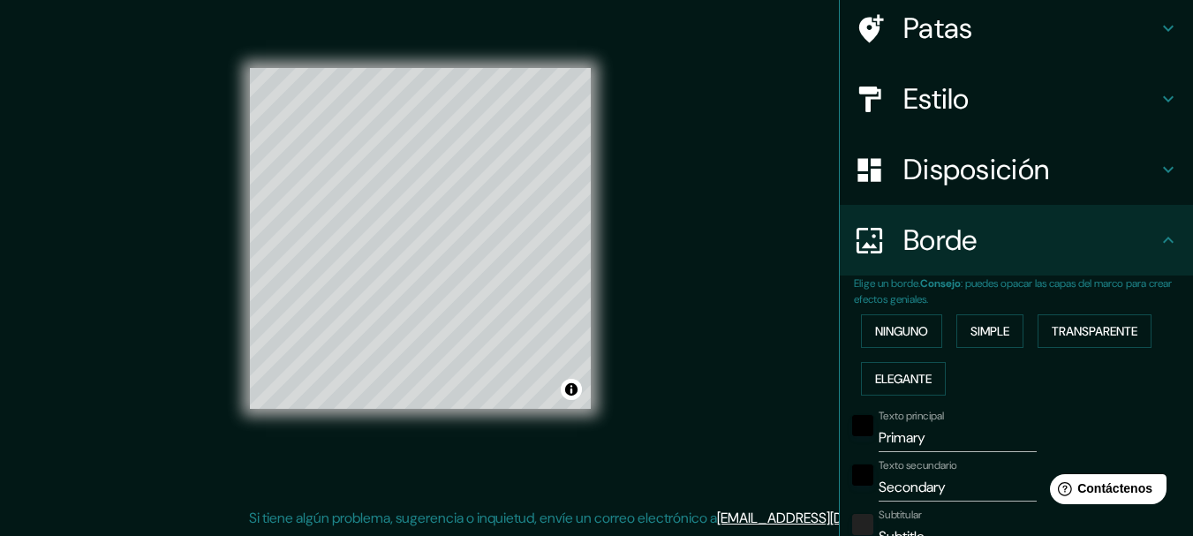
click at [938, 441] on input "Primary" at bounding box center [958, 438] width 158 height 28
type input "Primar"
type input "154"
type input "31"
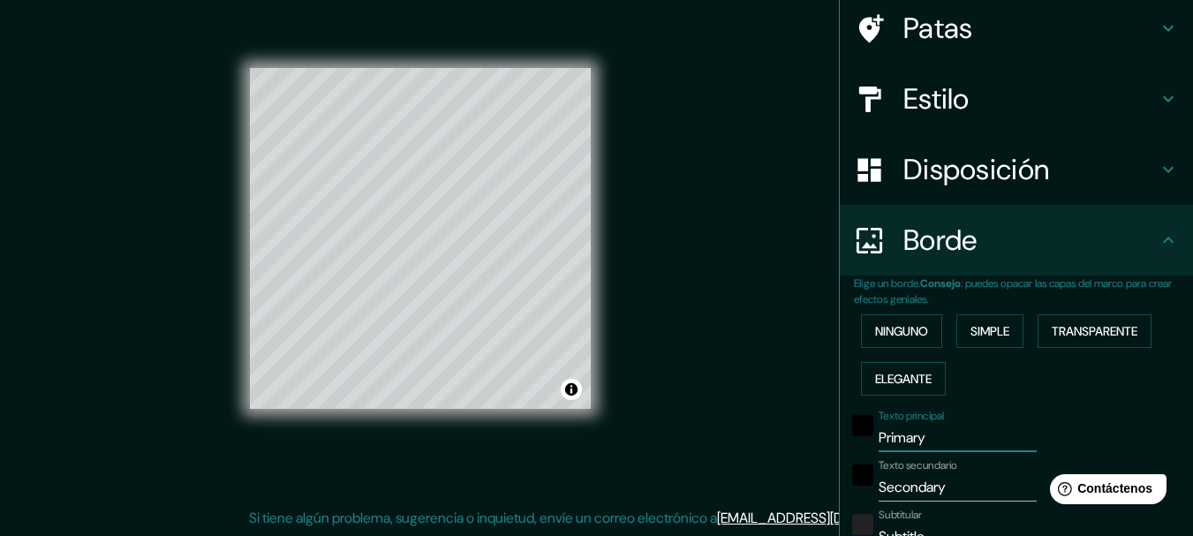
type input "15"
type input "Prim"
type input "154"
type input "31"
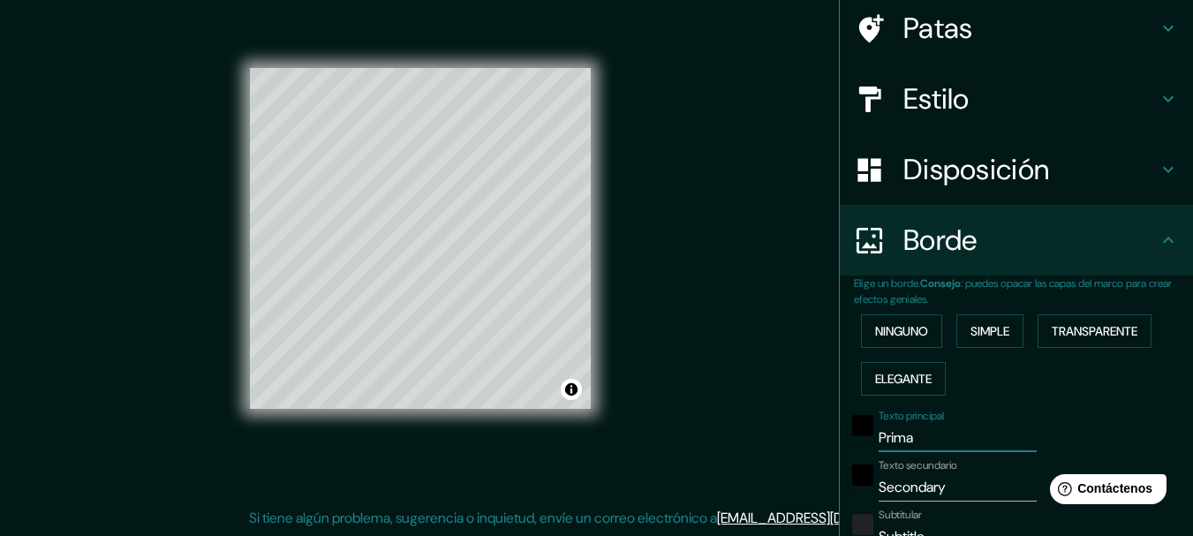
type input "15"
type input "P"
type input "154"
type input "31"
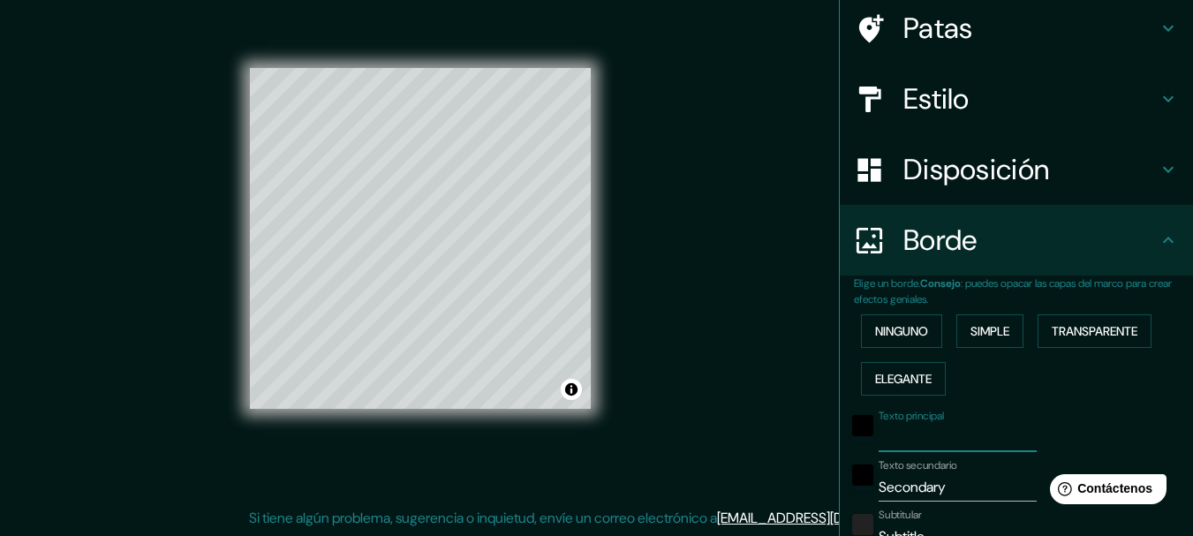
type input "15"
type input "C"
type input "154"
type input "31"
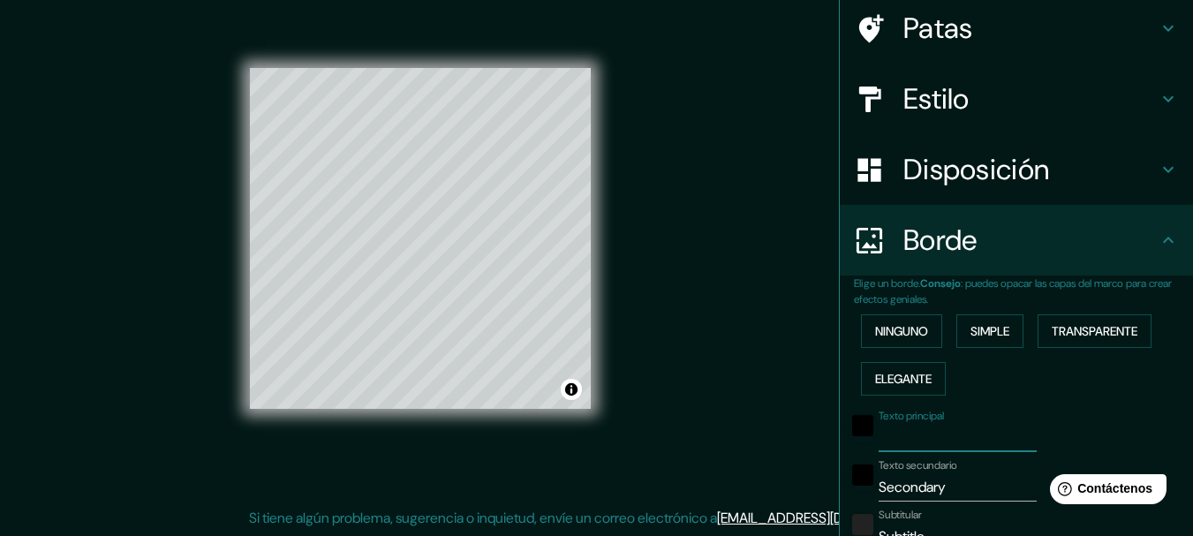
type input "15"
type input "CO"
type input "154"
type input "31"
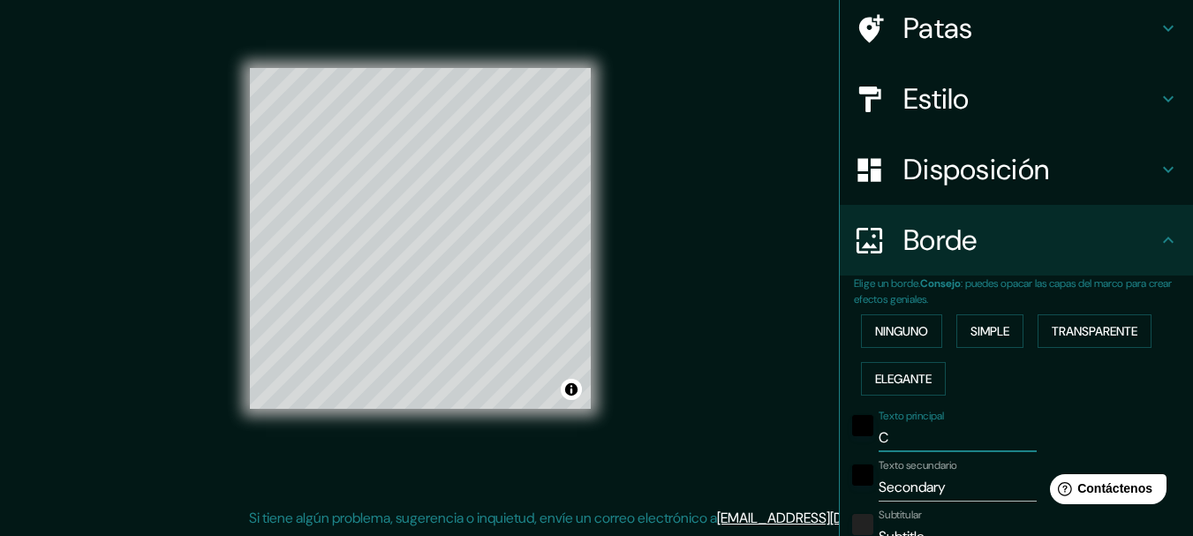
type input "15"
type input "COL"
type input "154"
type input "31"
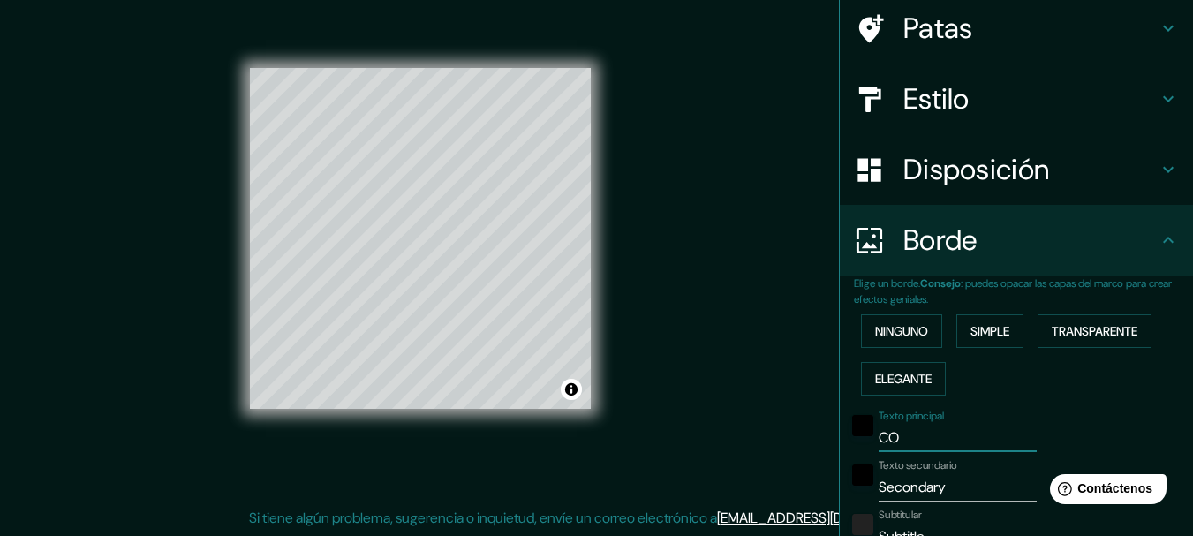
type input "15"
type input "COLO"
type input "154"
type input "31"
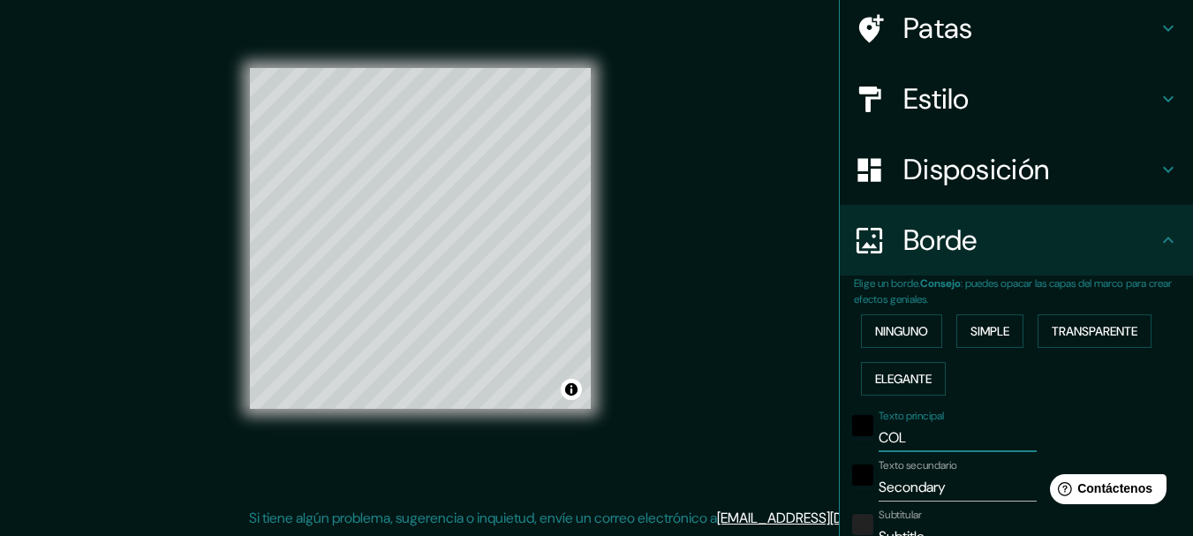
type input "15"
type input "COLOM"
type input "154"
type input "31"
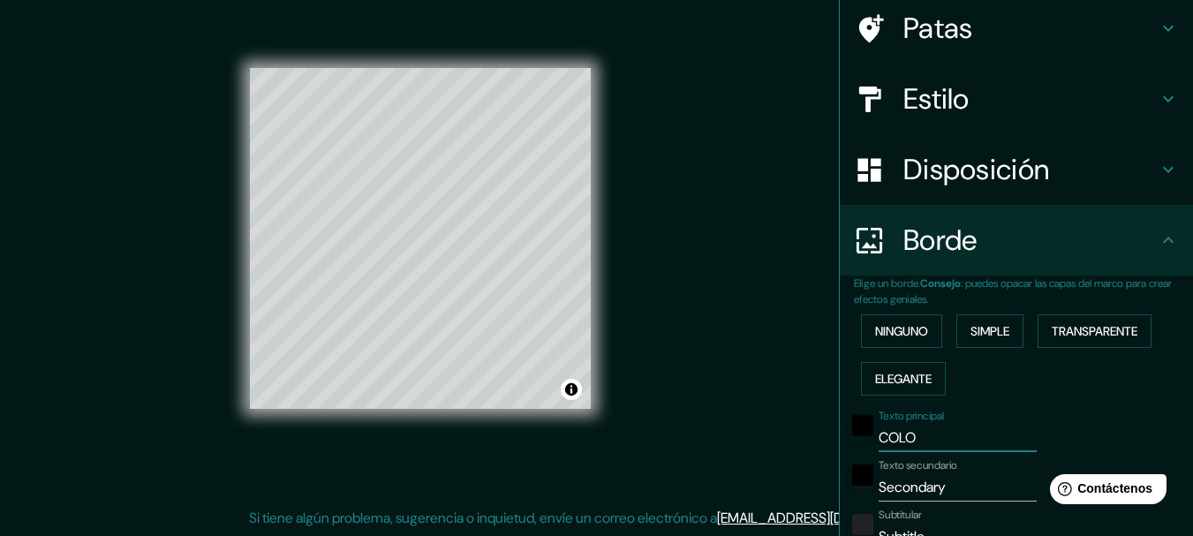
type input "15"
type input "COLOMB"
type input "154"
type input "31"
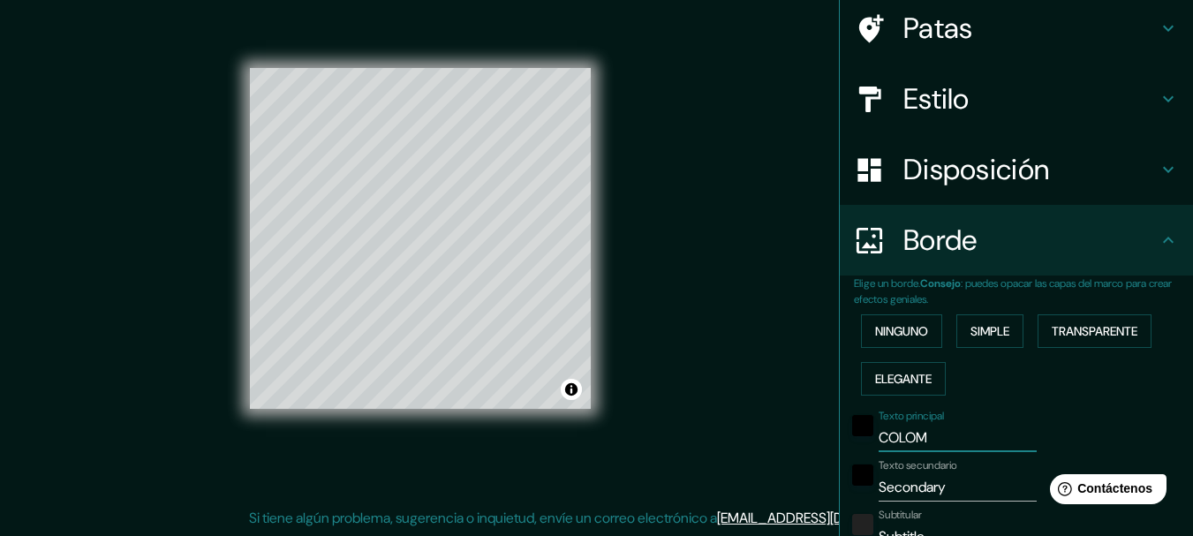
type input "15"
type input "COLOMBI"
type input "154"
type input "31"
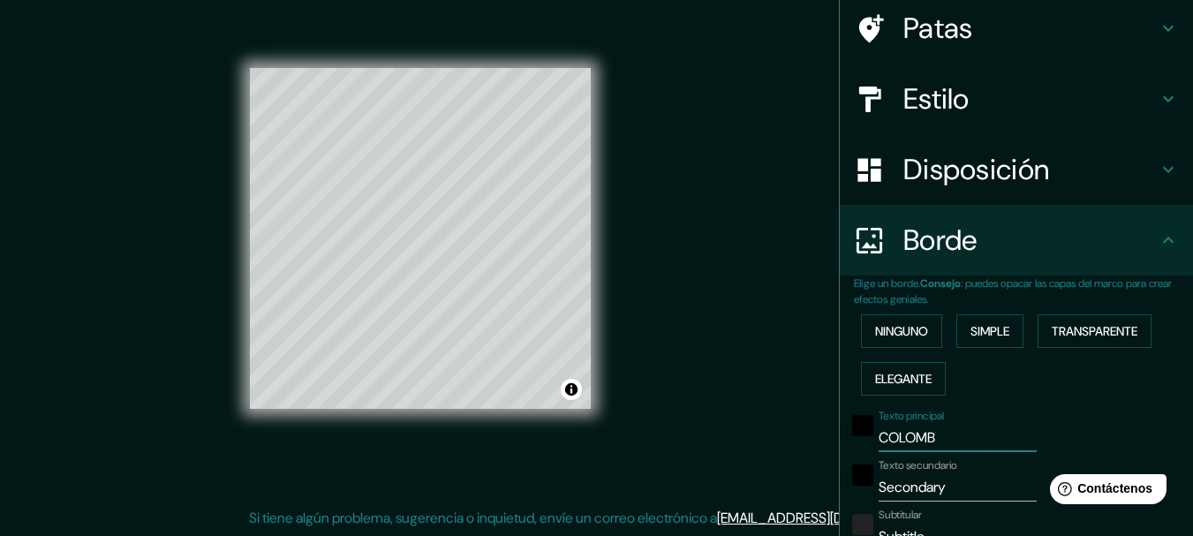
type input "15"
type input "[GEOGRAPHIC_DATA]"
type input "154"
type input "31"
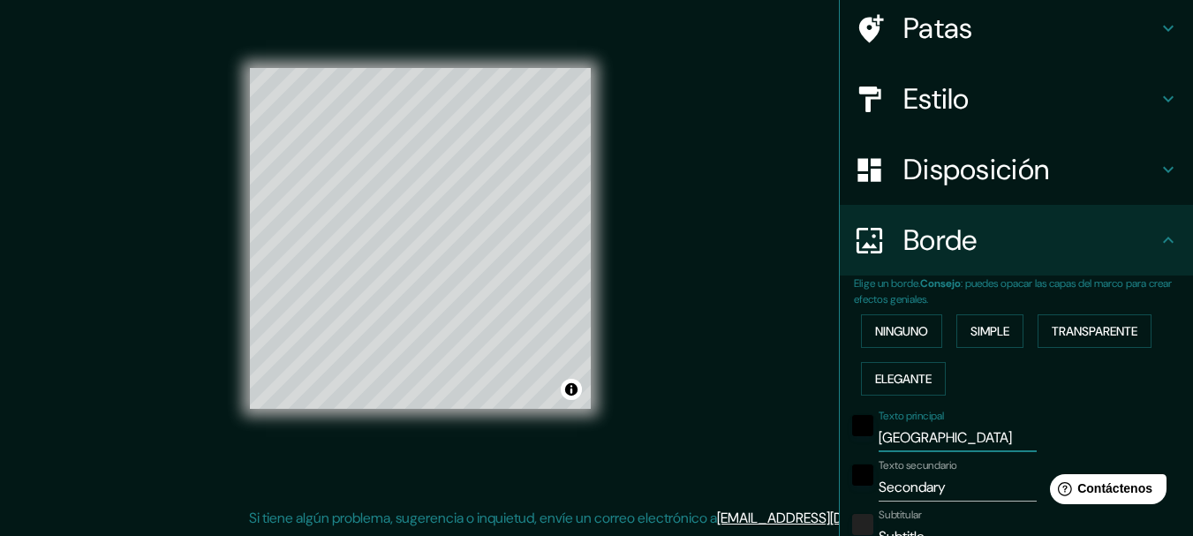
type input "15"
type input "[GEOGRAPHIC_DATA]"
drag, startPoint x: 945, startPoint y: 490, endPoint x: 776, endPoint y: 470, distance: 169.9
click at [776, 470] on div "Mappin Ubicación [GEOGRAPHIC_DATA] Patas Estilo Disposición Borde Elige un bord…" at bounding box center [596, 252] width 1193 height 567
type input "154"
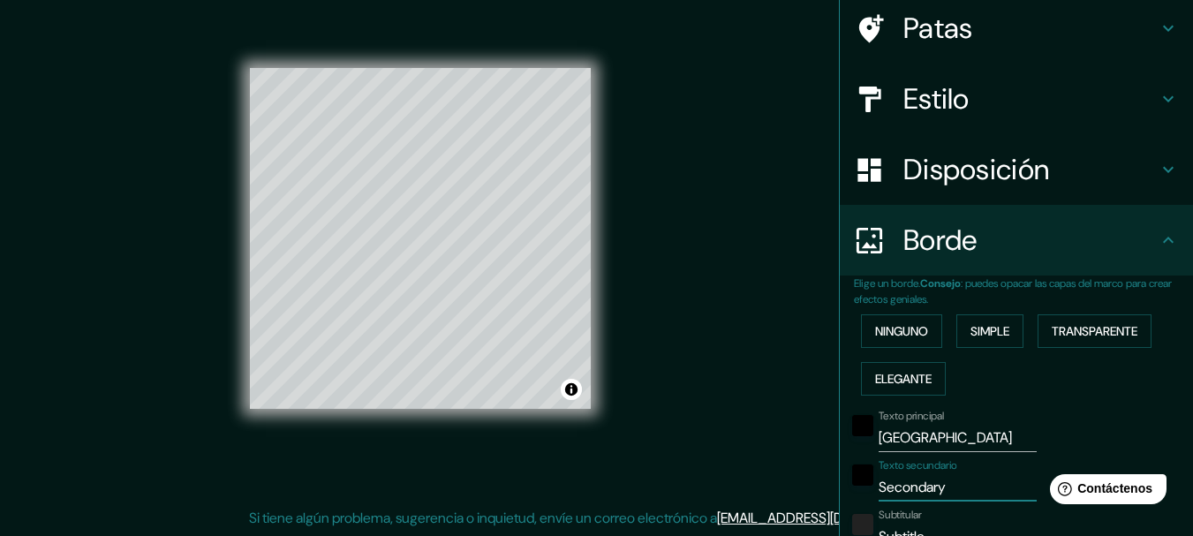
type input "31"
type input "15"
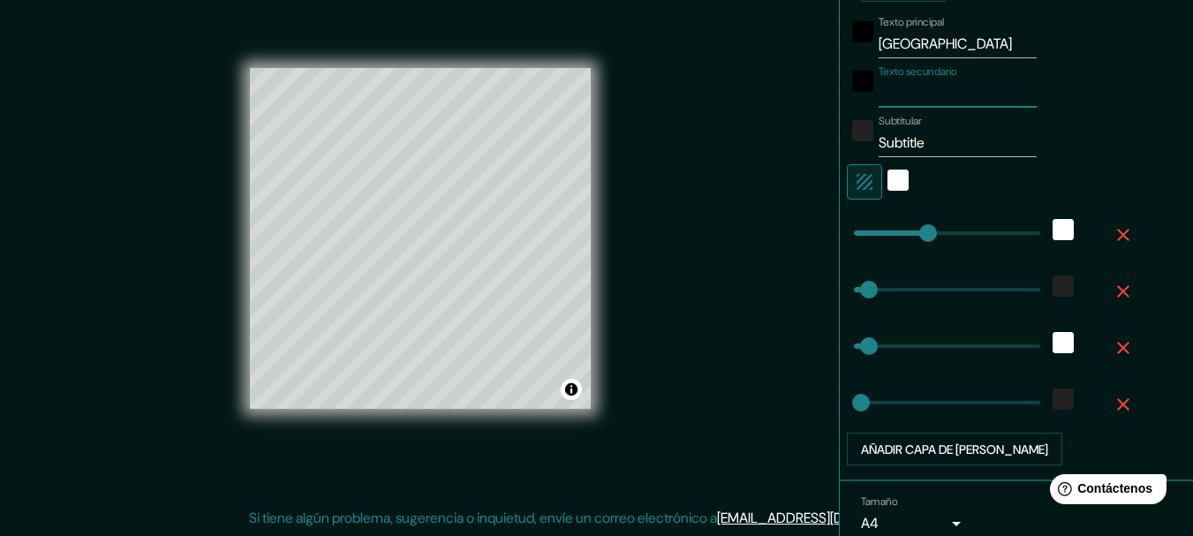
scroll to position [531, 0]
type input "154"
type input "386"
drag, startPoint x: 874, startPoint y: 239, endPoint x: 1053, endPoint y: 254, distance: 179.9
type input "31"
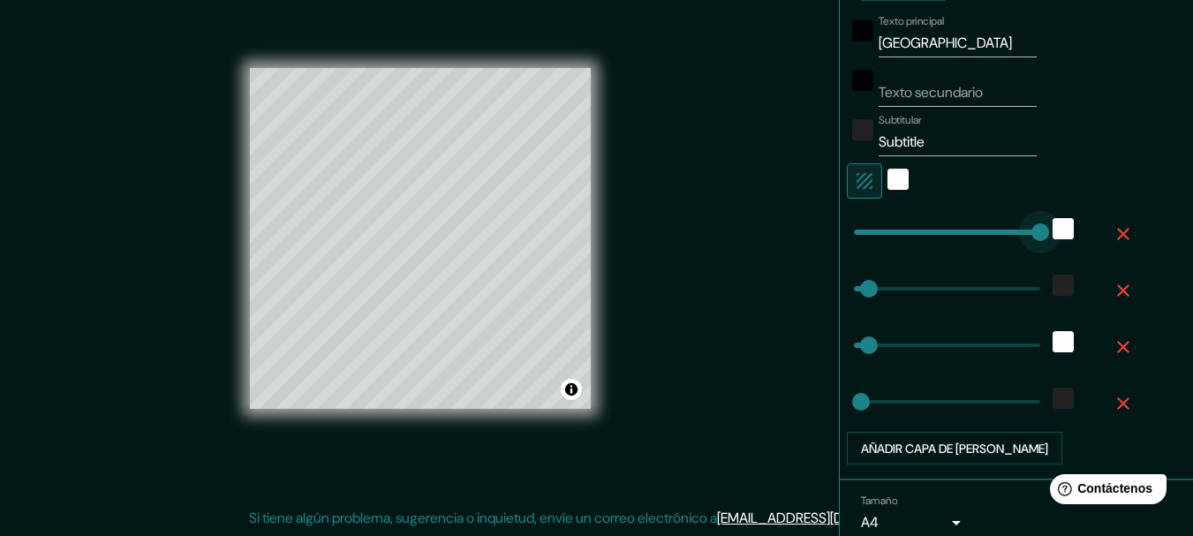
type input "31"
type input "15"
type input "0"
drag, startPoint x: 1030, startPoint y: 243, endPoint x: 802, endPoint y: 235, distance: 228.0
type input "31"
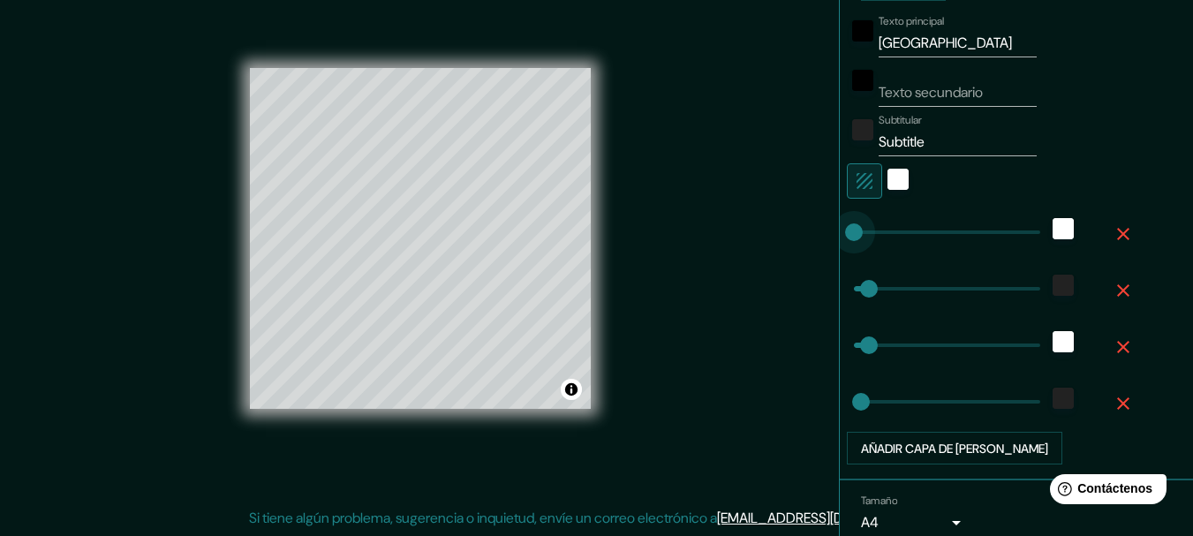
type input "31"
type input "15"
type input "297"
drag, startPoint x: 857, startPoint y: 289, endPoint x: 986, endPoint y: 295, distance: 129.1
type input "31"
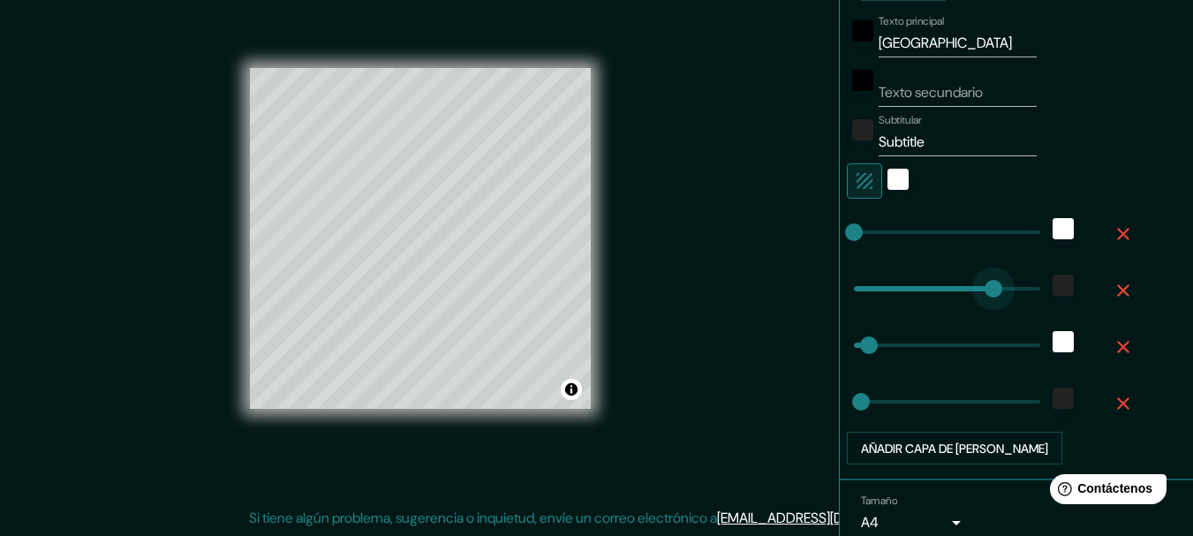
type input "15"
type input "0"
drag, startPoint x: 986, startPoint y: 295, endPoint x: 799, endPoint y: 281, distance: 186.9
type input "31"
type input "15"
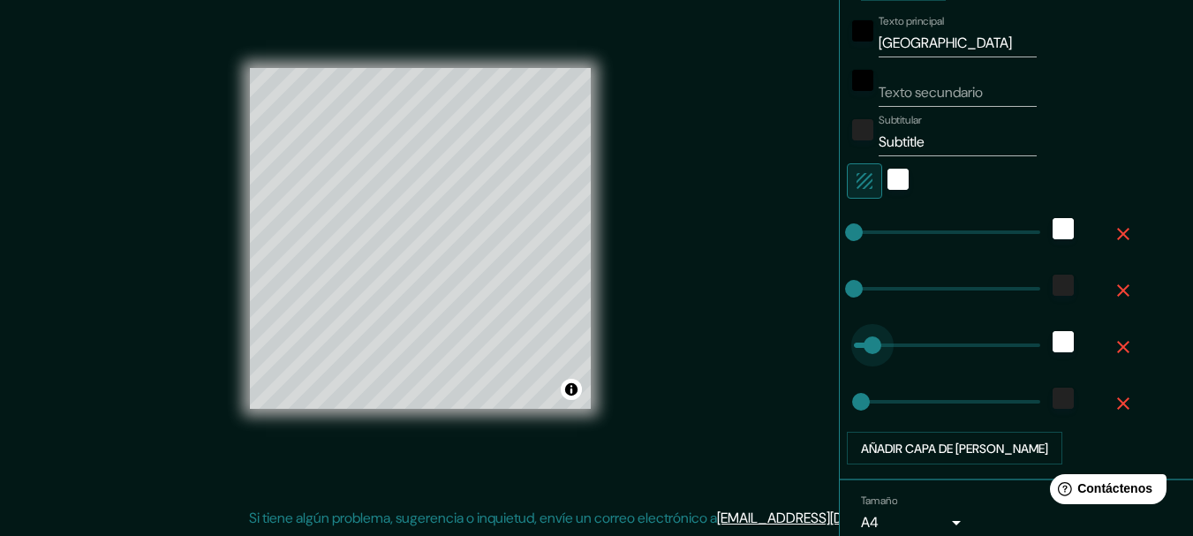
type input "0"
drag, startPoint x: 859, startPoint y: 337, endPoint x: 787, endPoint y: 345, distance: 72.8
type input "0"
drag, startPoint x: 841, startPoint y: 394, endPoint x: 761, endPoint y: 384, distance: 81.0
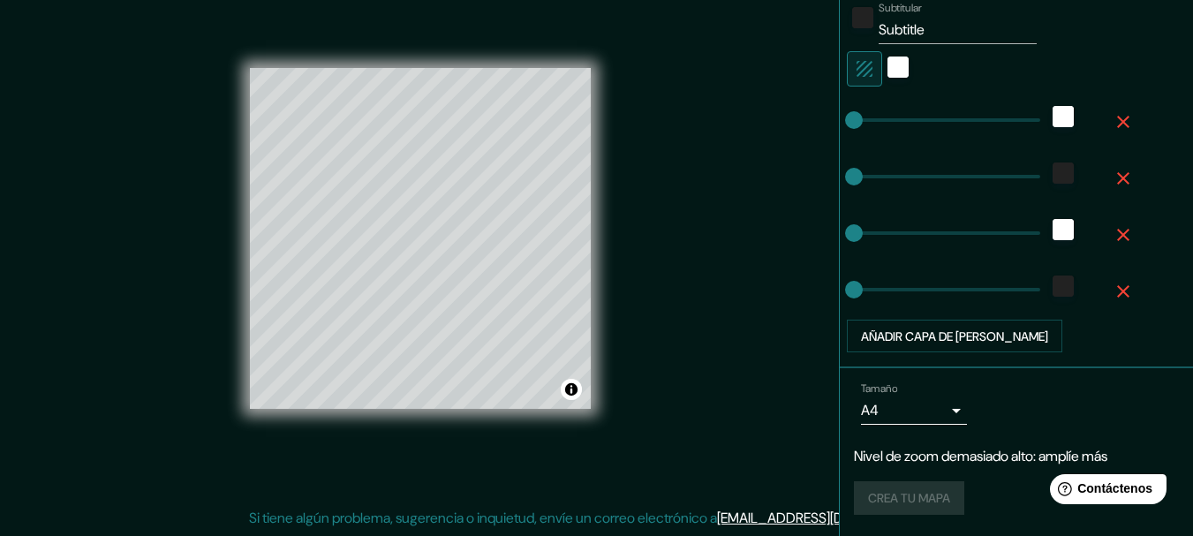
click at [905, 504] on div "Crea tu mapa" at bounding box center [1016, 498] width 325 height 34
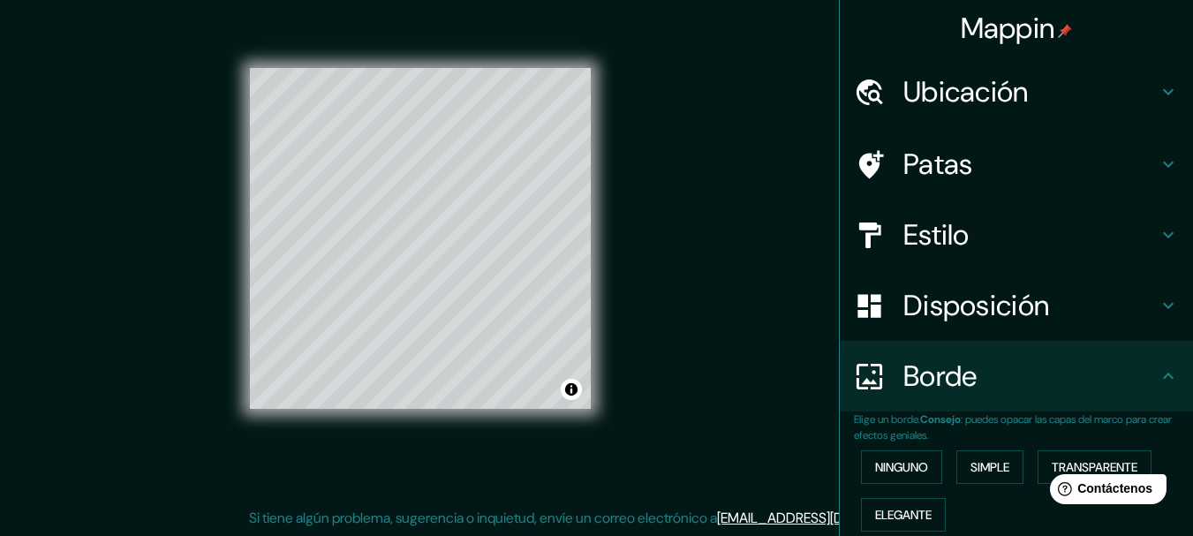
scroll to position [0, 0]
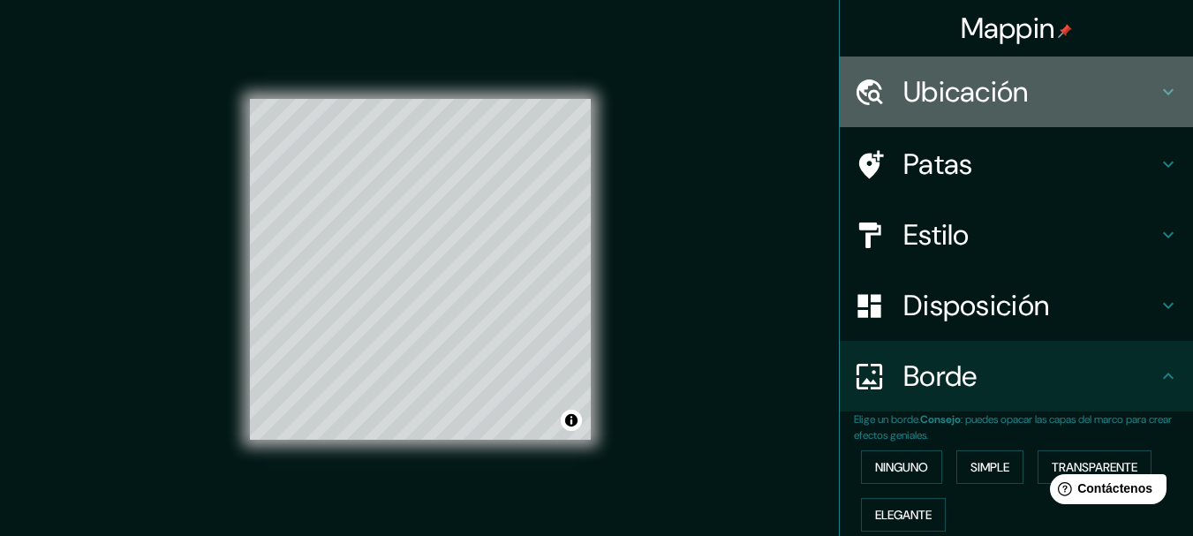
click at [949, 89] on font "Ubicación" at bounding box center [966, 91] width 125 height 37
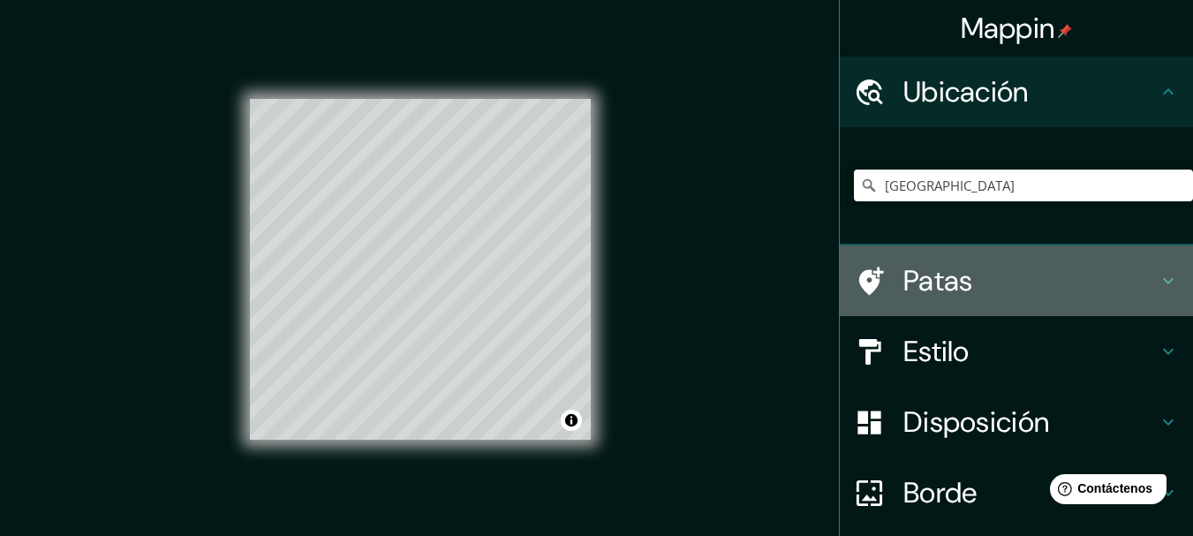
click at [937, 281] on font "Patas" at bounding box center [939, 280] width 70 height 37
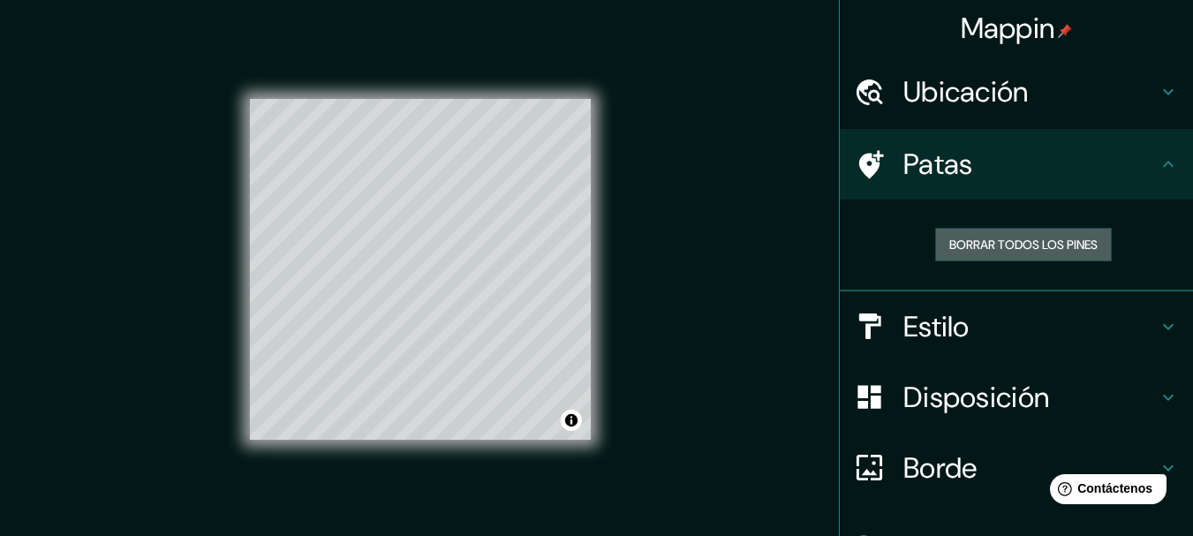
click at [1034, 237] on font "Borrar todos los pines" at bounding box center [1024, 245] width 148 height 16
